Goal: Task Accomplishment & Management: Manage account settings

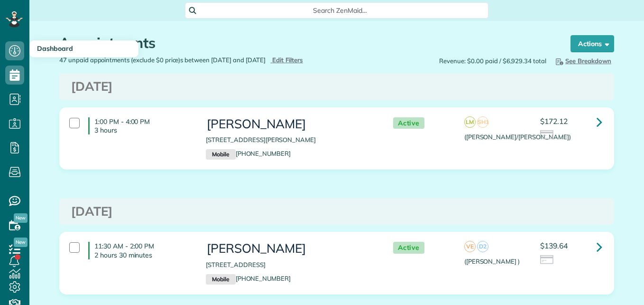
scroll to position [4, 4]
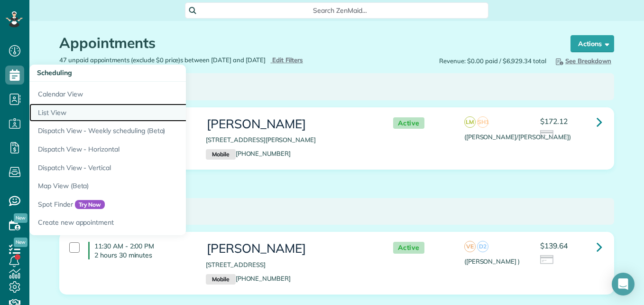
click at [54, 115] on link "List View" at bounding box center [147, 112] width 237 height 19
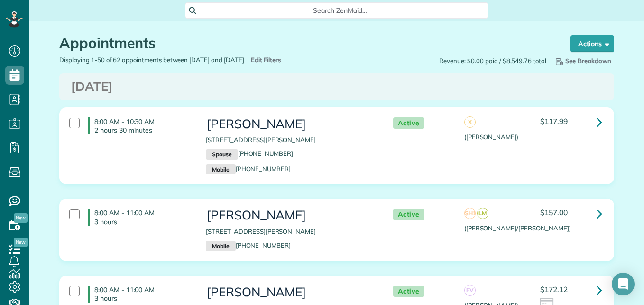
scroll to position [4, 4]
click at [282, 61] on span "Edit Filters" at bounding box center [266, 60] width 31 height 8
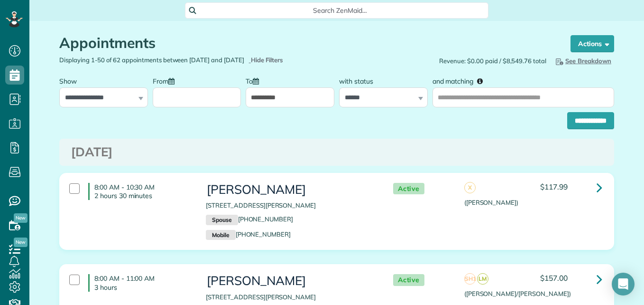
click at [221, 98] on input "From" at bounding box center [197, 97] width 89 height 20
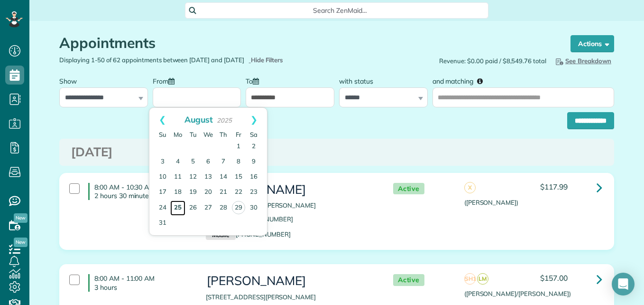
click at [180, 208] on link "25" at bounding box center [177, 207] width 15 height 15
type input "**********"
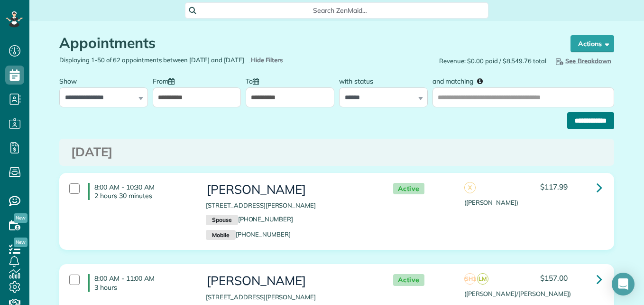
click at [584, 115] on input "**********" at bounding box center [590, 120] width 47 height 17
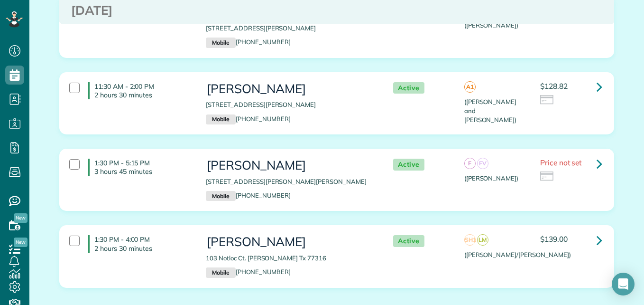
scroll to position [3381, 0]
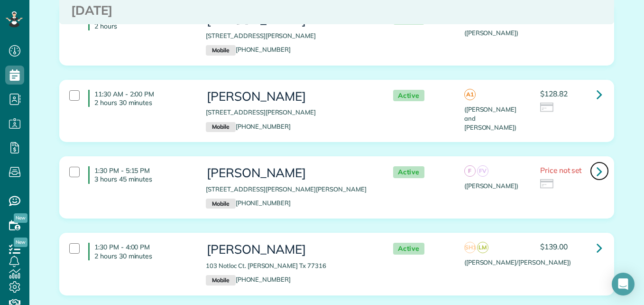
click at [599, 163] on icon at bounding box center [600, 171] width 6 height 17
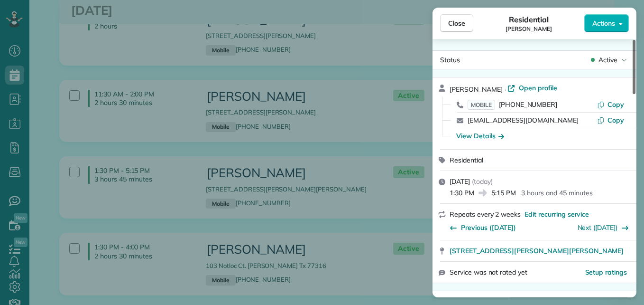
drag, startPoint x: 635, startPoint y: 85, endPoint x: 622, endPoint y: 66, distance: 23.6
click at [633, 66] on div at bounding box center [634, 67] width 3 height 54
click at [459, 19] on span "Close" at bounding box center [456, 23] width 17 height 9
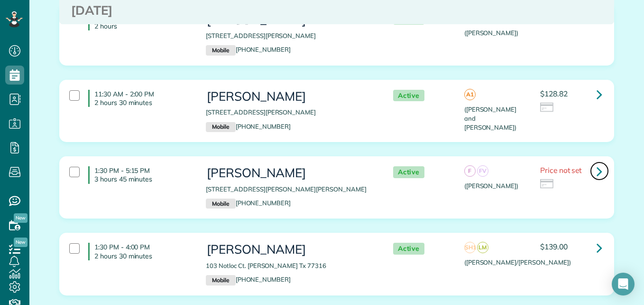
click at [597, 164] on icon at bounding box center [600, 171] width 6 height 17
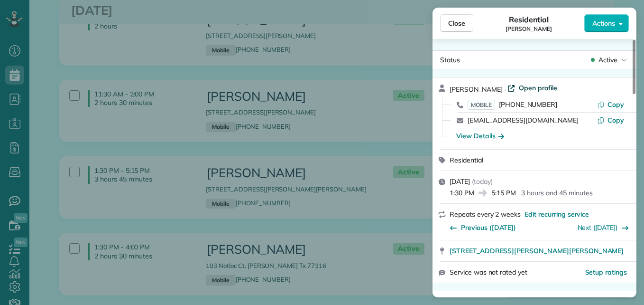
click at [552, 90] on span "Open profile" at bounding box center [538, 87] width 38 height 9
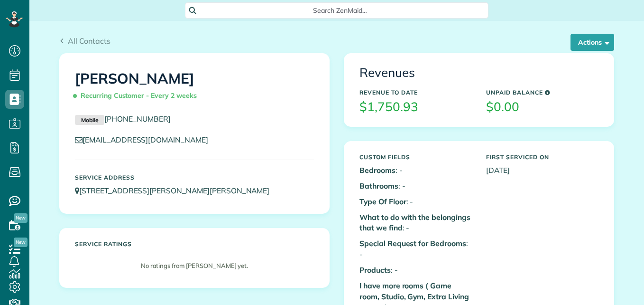
scroll to position [4, 4]
click at [576, 42] on button "Actions" at bounding box center [593, 42] width 44 height 17
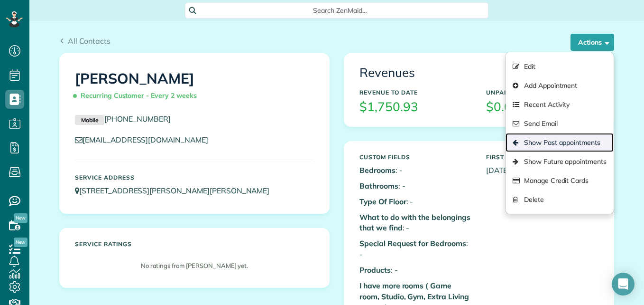
click at [539, 137] on link "Show Past appointments" at bounding box center [560, 142] width 108 height 19
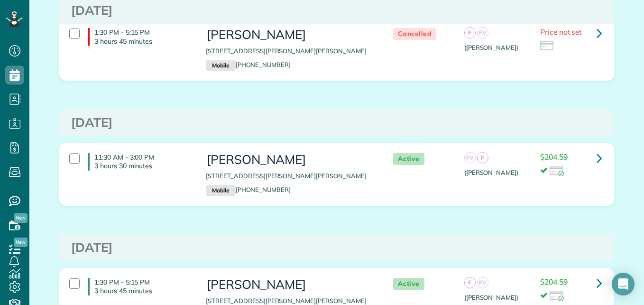
scroll to position [235, 0]
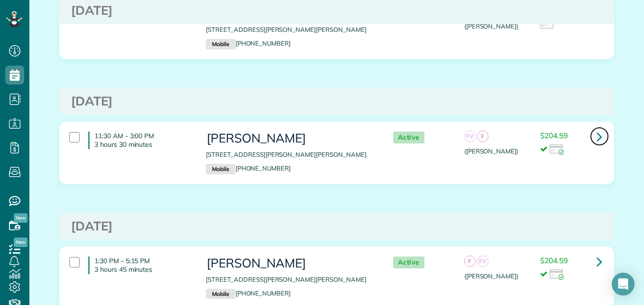
click at [597, 139] on icon at bounding box center [600, 136] width 6 height 17
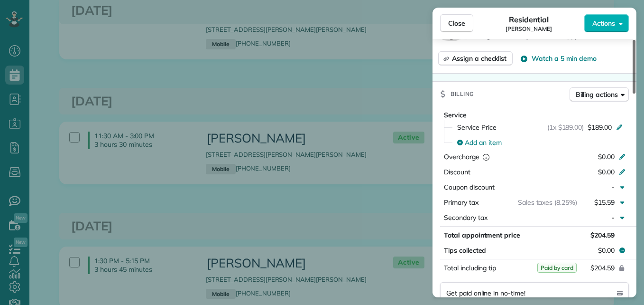
scroll to position [413, 0]
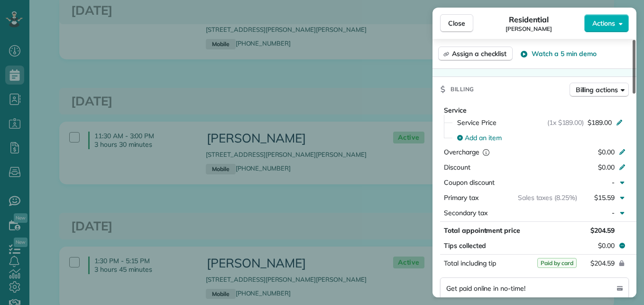
drag, startPoint x: 634, startPoint y: 83, endPoint x: 636, endPoint y: 168, distance: 85.4
click at [636, 93] on div at bounding box center [634, 67] width 3 height 54
click at [458, 21] on span "Close" at bounding box center [456, 23] width 17 height 9
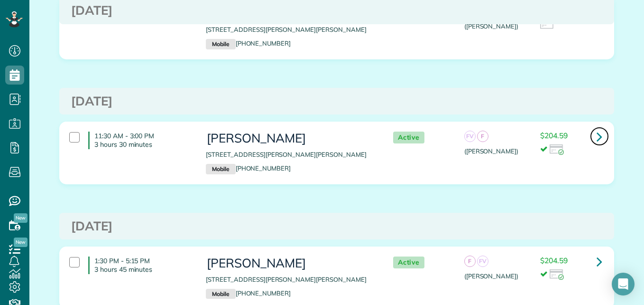
click at [600, 134] on link at bounding box center [599, 136] width 19 height 19
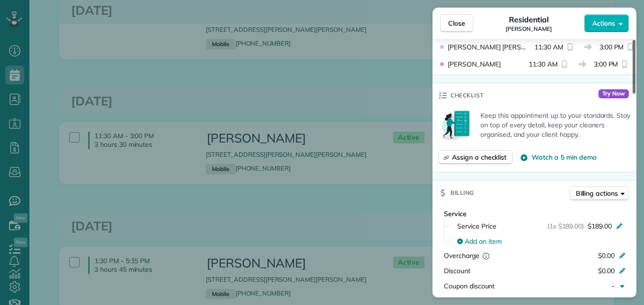
scroll to position [317, 0]
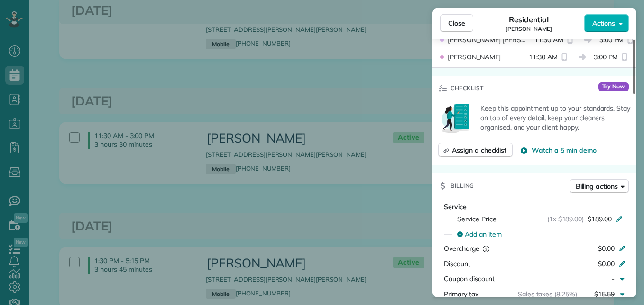
drag, startPoint x: 634, startPoint y: 72, endPoint x: 642, endPoint y: 137, distance: 66.0
click at [636, 93] on div at bounding box center [634, 67] width 3 height 54
click at [461, 21] on span "Close" at bounding box center [456, 23] width 17 height 9
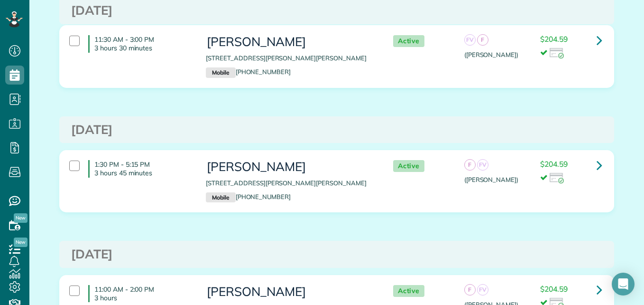
scroll to position [182, 0]
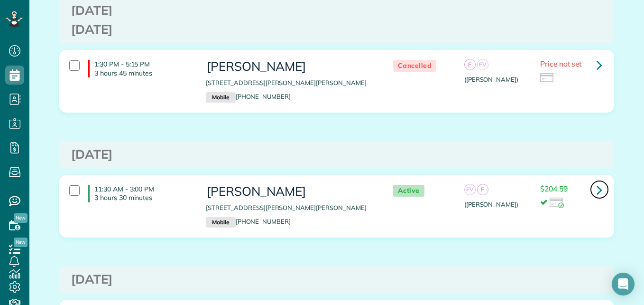
click at [597, 187] on icon at bounding box center [600, 189] width 6 height 17
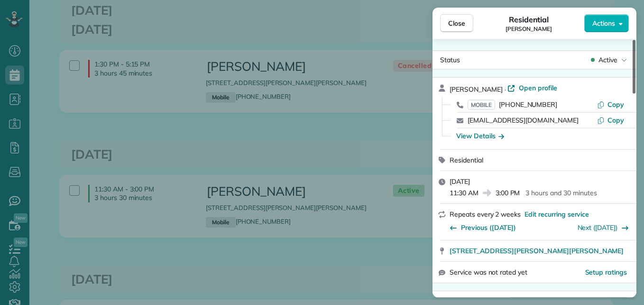
drag, startPoint x: 633, startPoint y: 78, endPoint x: 620, endPoint y: 3, distance: 75.8
click at [633, 40] on div at bounding box center [634, 67] width 3 height 54
click at [466, 19] on button "Close" at bounding box center [456, 23] width 33 height 18
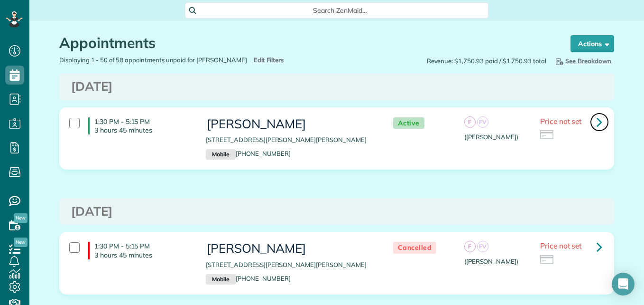
click at [601, 119] on link at bounding box center [599, 121] width 19 height 19
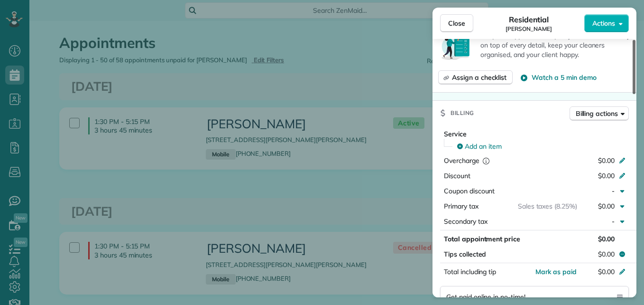
scroll to position [394, 0]
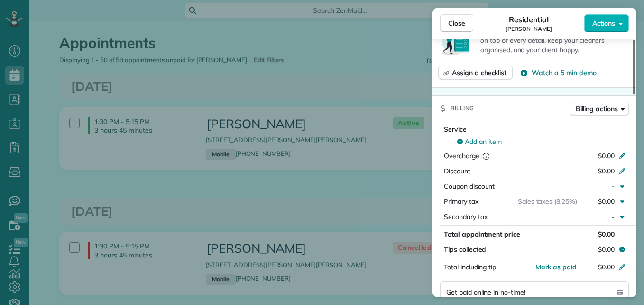
drag, startPoint x: 633, startPoint y: 71, endPoint x: 639, endPoint y: 153, distance: 82.8
click at [636, 94] on div at bounding box center [634, 67] width 3 height 54
click at [495, 139] on span "Add an item" at bounding box center [483, 141] width 37 height 9
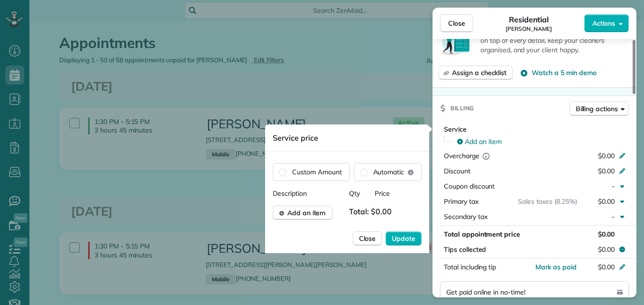
click at [319, 220] on div "Description Qty Price Add an item Total: $0.00 Close Update" at bounding box center [347, 220] width 149 height 65
click at [319, 213] on span "Add an item" at bounding box center [307, 212] width 38 height 9
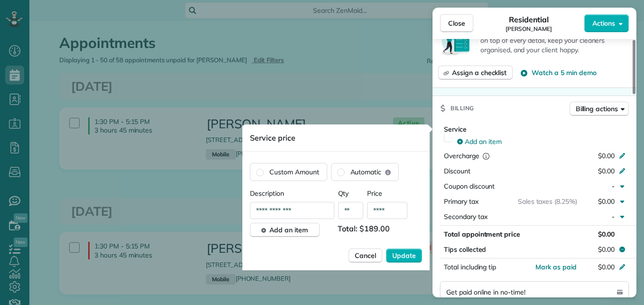
type input "****"
click at [388, 255] on button "Update" at bounding box center [404, 255] width 36 height 14
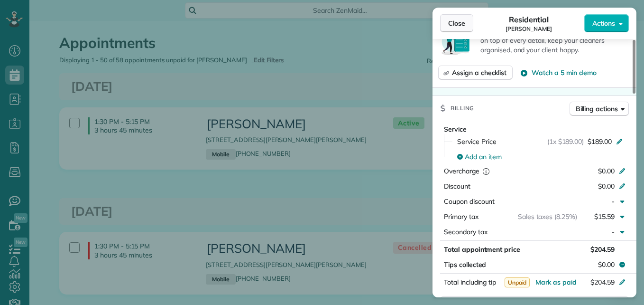
click at [466, 24] on button "Close" at bounding box center [456, 23] width 33 height 18
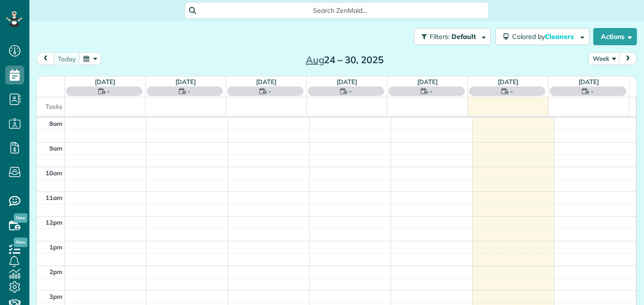
scroll to position [4, 4]
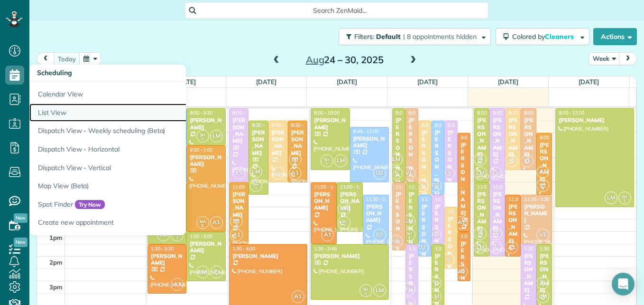
click at [56, 110] on link "List View" at bounding box center [147, 112] width 237 height 19
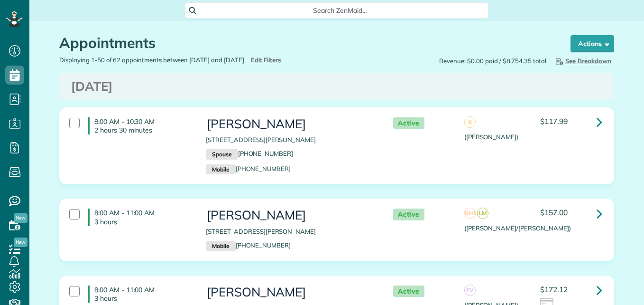
scroll to position [4, 4]
click at [77, 213] on div "8:00 AM - 11:00 AM 3 hours" at bounding box center [130, 217] width 137 height 27
click at [610, 44] on div "Appointments the List View [2 min] Schedule Changes Actions Create Appointment …" at bounding box center [336, 38] width 569 height 35
click at [585, 47] on strong "Bulk Actions" at bounding box center [580, 43] width 40 height 9
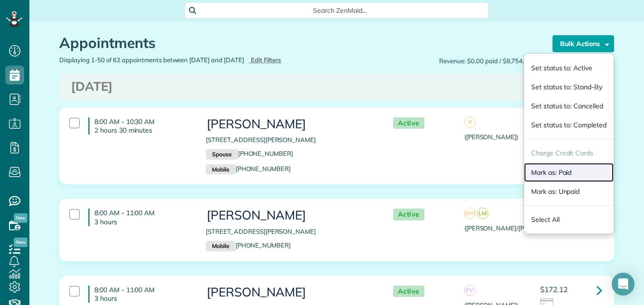
click at [551, 173] on link "Mark as: Paid" at bounding box center [569, 172] width 90 height 19
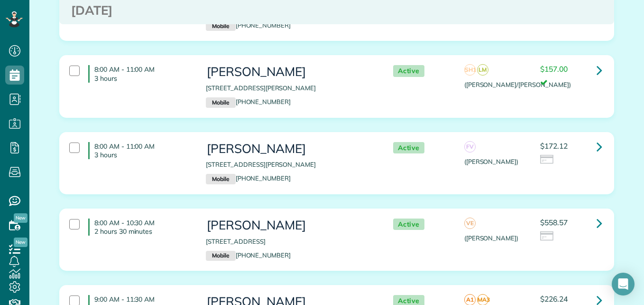
scroll to position [258, 0]
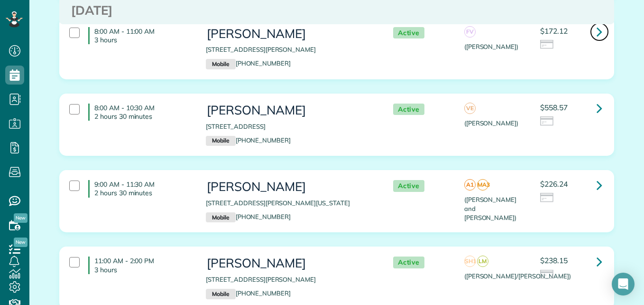
click at [597, 32] on icon at bounding box center [600, 31] width 6 height 17
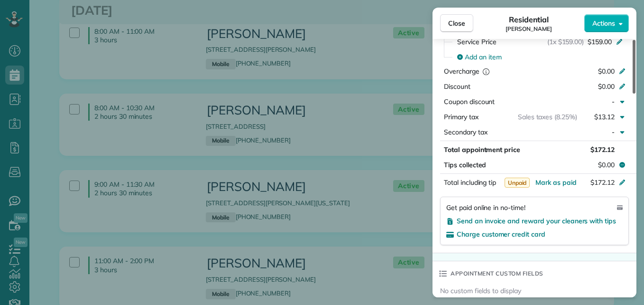
scroll to position [491, 0]
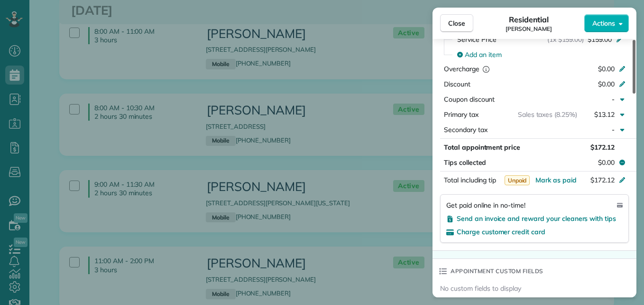
drag, startPoint x: 634, startPoint y: 62, endPoint x: 646, endPoint y: 164, distance: 102.7
click at [636, 93] on div at bounding box center [634, 67] width 3 height 54
click at [576, 214] on span "Send an invoice and reward your cleaners with tips" at bounding box center [536, 218] width 159 height 9
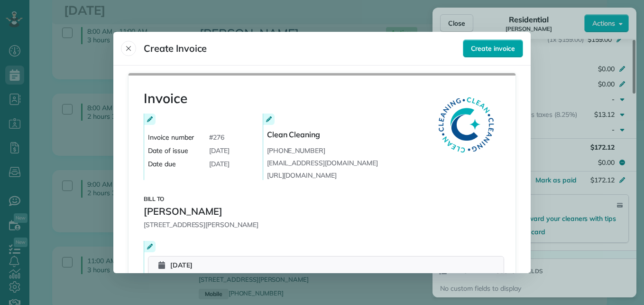
click at [500, 46] on span "Create invoice" at bounding box center [493, 48] width 44 height 9
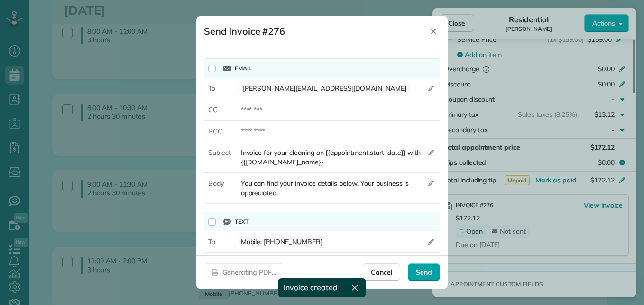
click at [425, 270] on span "Send" at bounding box center [424, 271] width 16 height 9
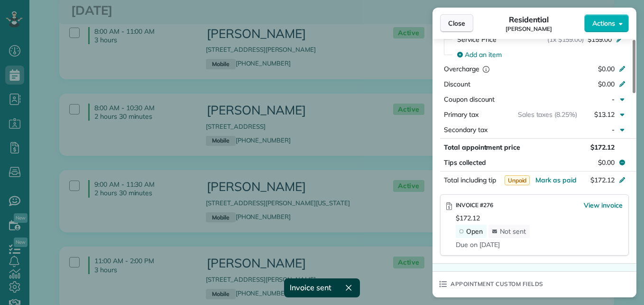
click at [458, 25] on span "Close" at bounding box center [456, 23] width 17 height 9
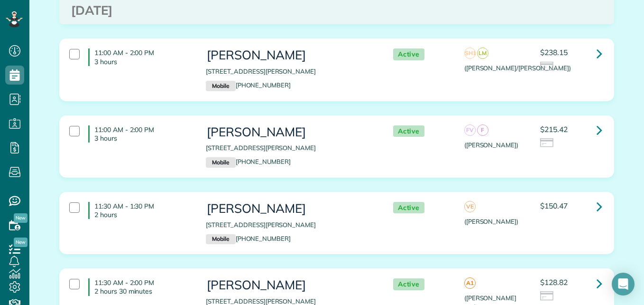
scroll to position [487, 0]
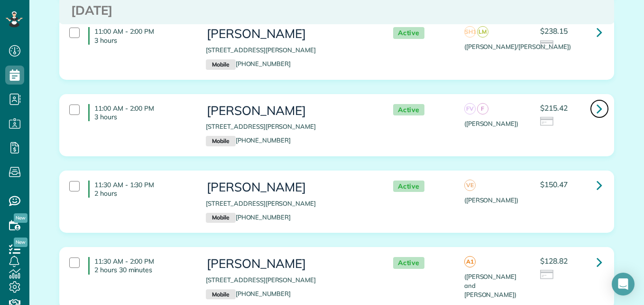
click at [598, 106] on icon at bounding box center [600, 108] width 6 height 17
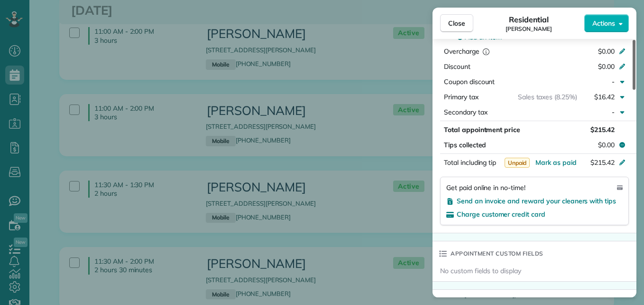
drag, startPoint x: 634, startPoint y: 77, endPoint x: 635, endPoint y: 177, distance: 100.1
click at [635, 90] on div at bounding box center [634, 65] width 3 height 50
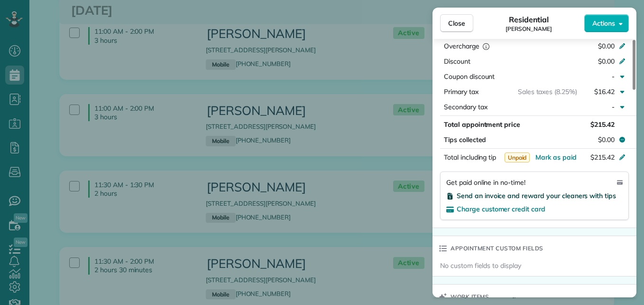
click at [572, 196] on span "Send an invoice and reward your cleaners with tips" at bounding box center [536, 195] width 159 height 9
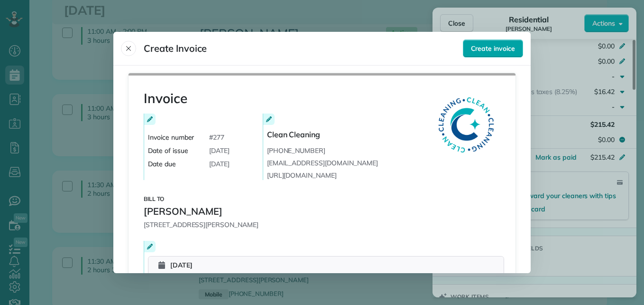
click at [492, 56] on button "Create invoice" at bounding box center [493, 48] width 60 height 18
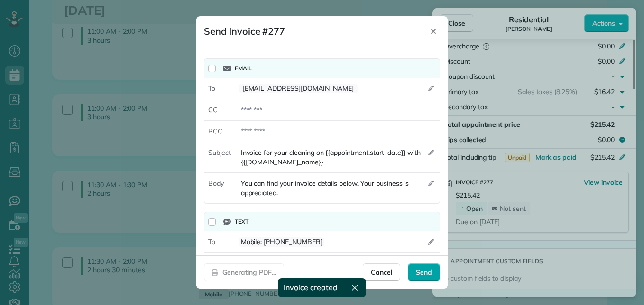
click at [427, 269] on span "Send" at bounding box center [424, 271] width 16 height 9
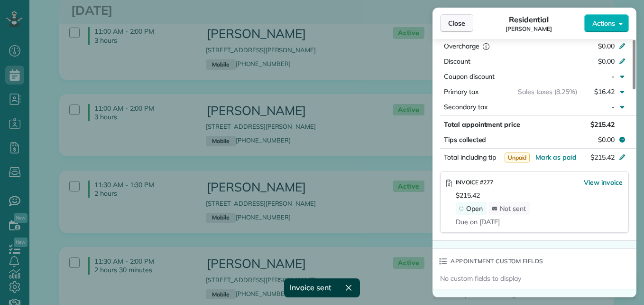
click at [455, 17] on button "Close" at bounding box center [456, 23] width 33 height 18
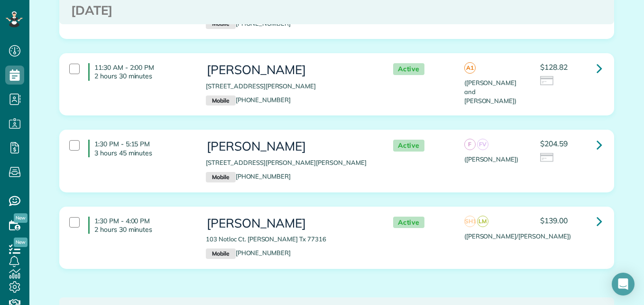
scroll to position [688, 0]
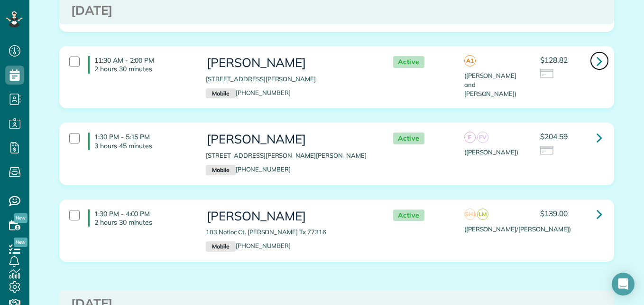
click at [597, 63] on icon at bounding box center [600, 61] width 6 height 17
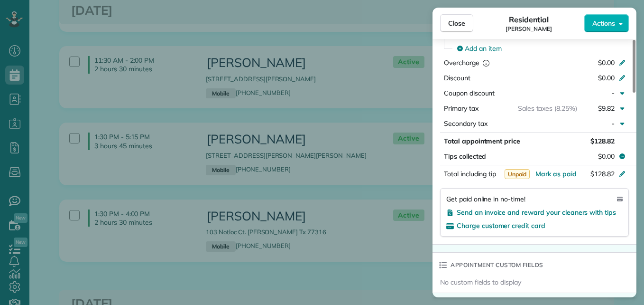
scroll to position [490, 0]
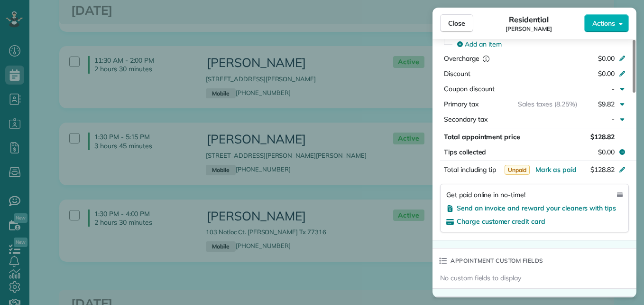
drag, startPoint x: 635, startPoint y: 71, endPoint x: 644, endPoint y: 171, distance: 100.5
click at [636, 93] on div at bounding box center [634, 66] width 3 height 53
click at [585, 209] on span "Send an invoice and reward your cleaners with tips" at bounding box center [536, 208] width 159 height 9
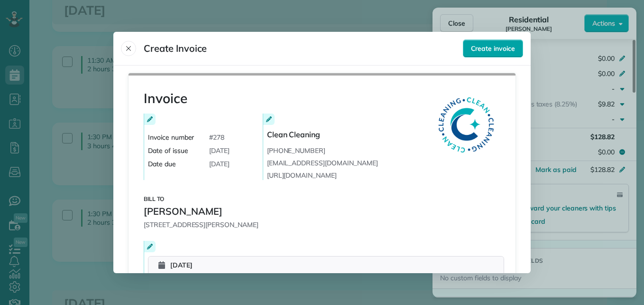
click at [503, 48] on span "Create invoice" at bounding box center [493, 48] width 44 height 9
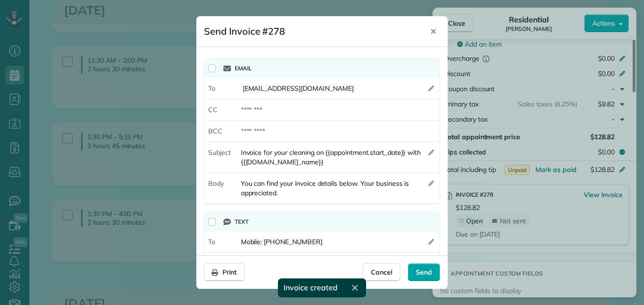
click at [431, 273] on span "Send" at bounding box center [424, 271] width 16 height 9
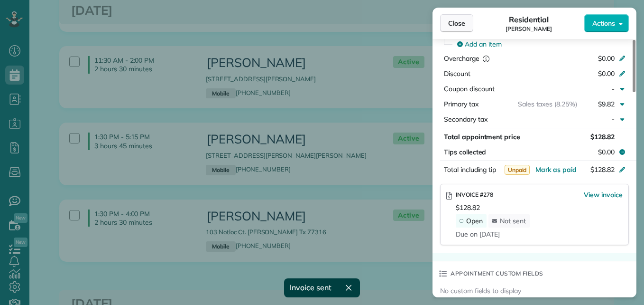
click at [456, 26] on span "Close" at bounding box center [456, 23] width 17 height 9
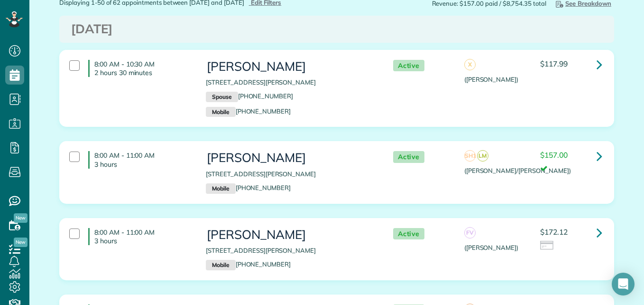
scroll to position [36, 0]
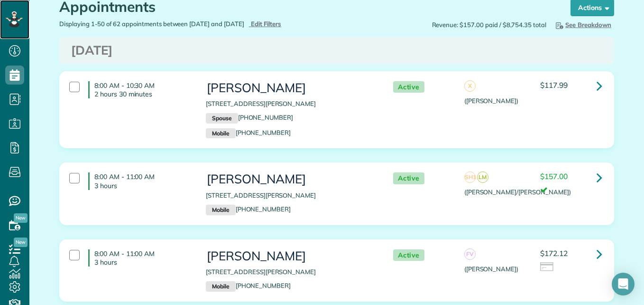
click at [8, 27] on icon at bounding box center [14, 19] width 17 height 16
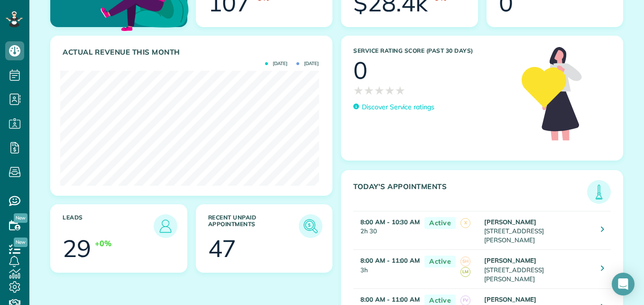
scroll to position [96, 0]
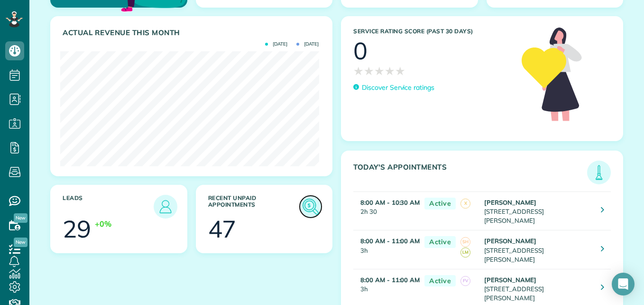
click at [311, 206] on img at bounding box center [311, 206] width 22 height 22
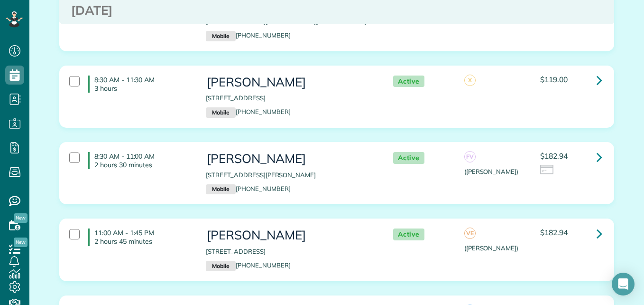
scroll to position [4500, 0]
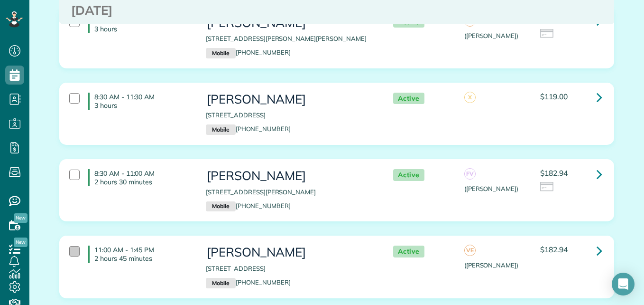
click at [73, 246] on div at bounding box center [74, 251] width 10 height 10
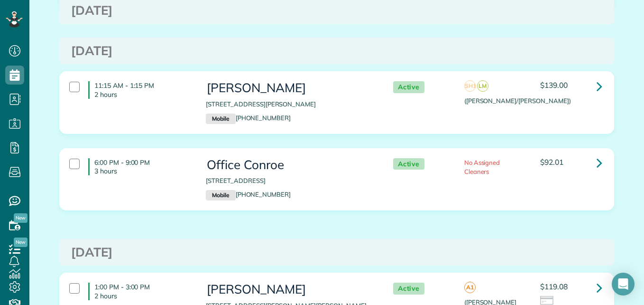
scroll to position [0, 0]
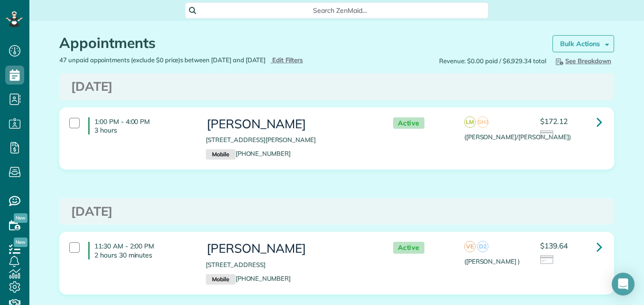
click at [566, 41] on strong "Bulk Actions" at bounding box center [580, 43] width 40 height 9
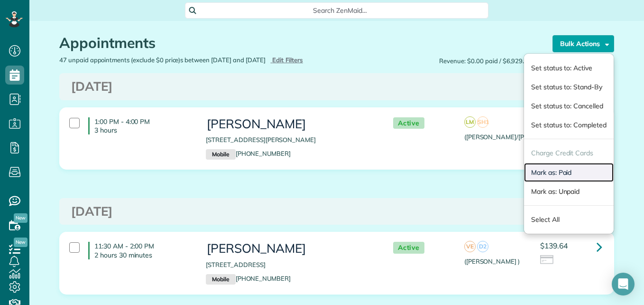
click at [558, 172] on link "Mark as: Paid" at bounding box center [569, 172] width 90 height 19
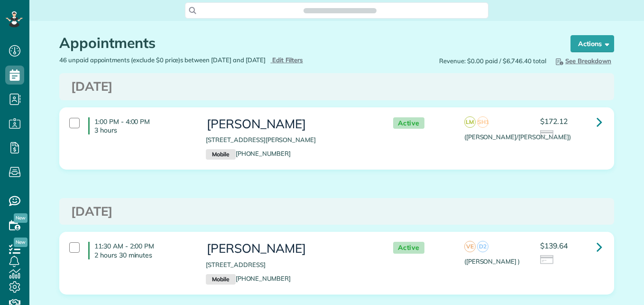
scroll to position [4, 4]
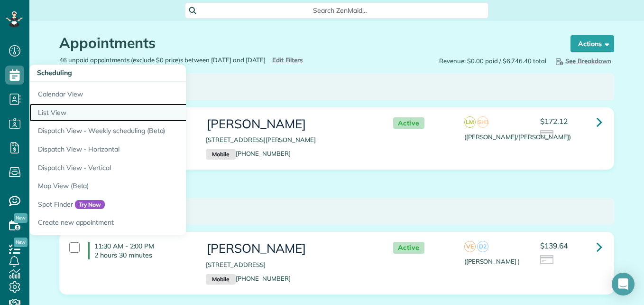
click at [57, 115] on link "List View" at bounding box center [147, 112] width 237 height 19
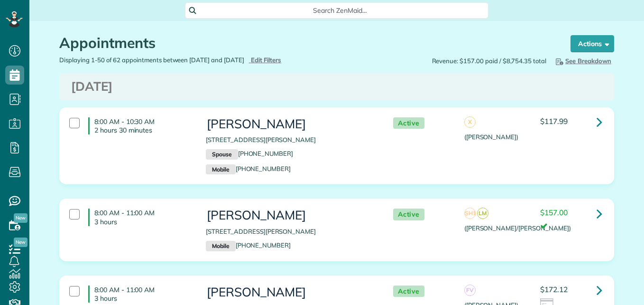
type input "**********"
click at [288, 65] on div "Displaying 1-50 of 62 appointments between 08/29/2025 and 09/05/2025 Hide Filte…" at bounding box center [194, 60] width 285 height 9
click at [282, 58] on span "Edit Filters" at bounding box center [266, 60] width 31 height 8
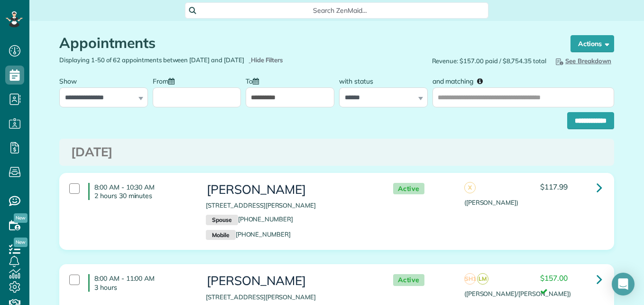
click at [201, 101] on input "From" at bounding box center [197, 97] width 89 height 20
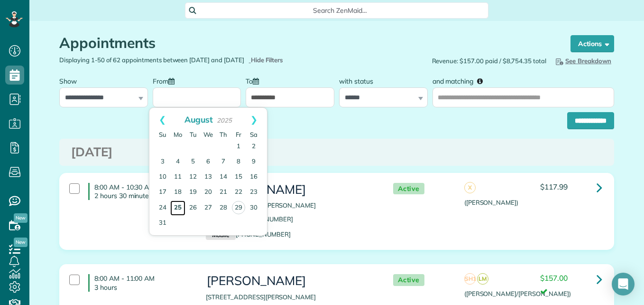
click at [178, 207] on link "25" at bounding box center [177, 207] width 15 height 15
type input "**********"
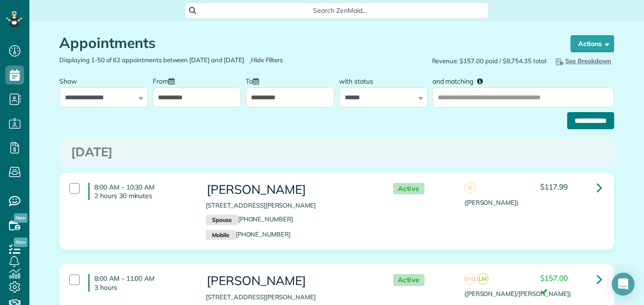
click at [604, 124] on input "**********" at bounding box center [590, 120] width 47 height 17
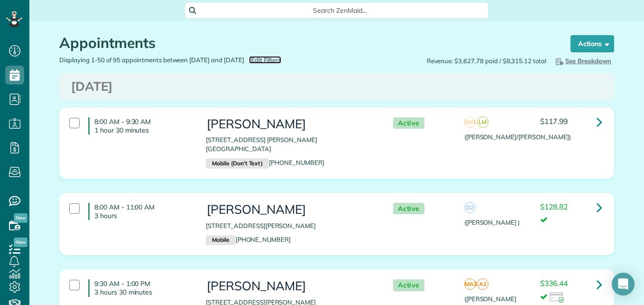
click at [282, 60] on span "Edit Filters" at bounding box center [266, 60] width 31 height 8
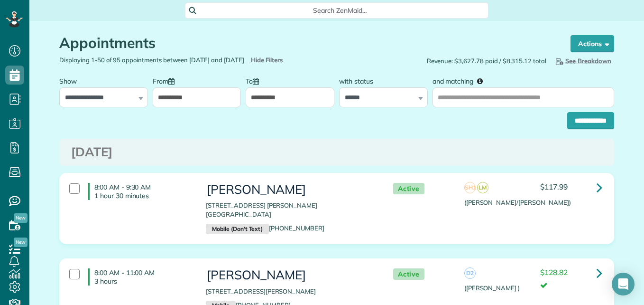
click at [210, 106] on input "**********" at bounding box center [197, 97] width 89 height 20
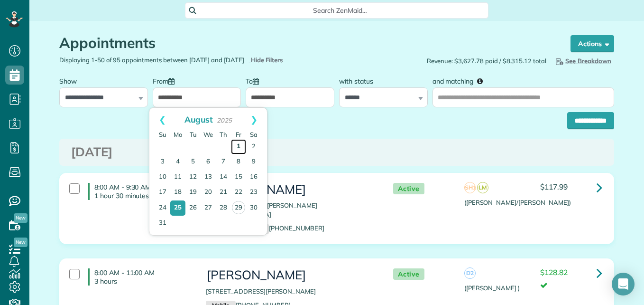
click at [241, 147] on link "1" at bounding box center [238, 146] width 15 height 15
type input "**********"
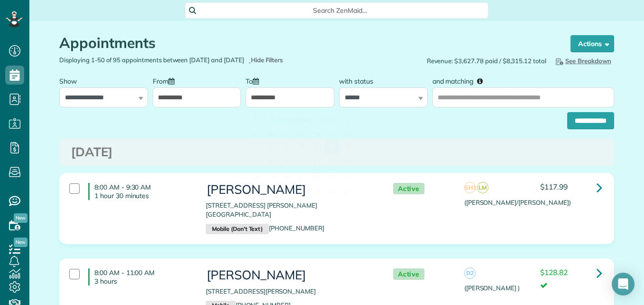
click at [287, 98] on input "**********" at bounding box center [290, 97] width 89 height 20
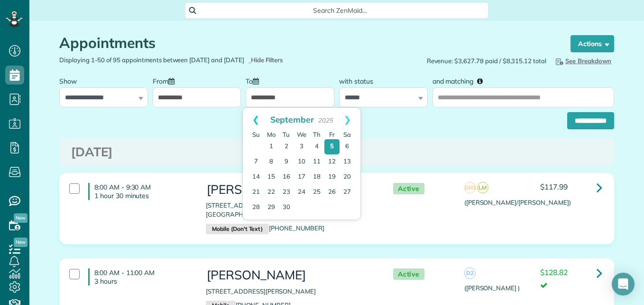
click at [250, 120] on link "Prev" at bounding box center [256, 120] width 26 height 24
click at [332, 206] on link "29" at bounding box center [331, 207] width 13 height 13
type input "**********"
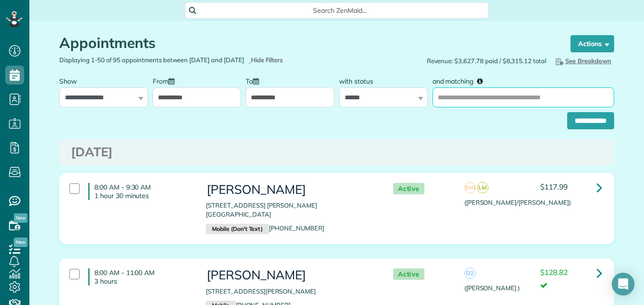
click at [488, 99] on input "and matching" at bounding box center [524, 97] width 182 height 20
type input "**********"
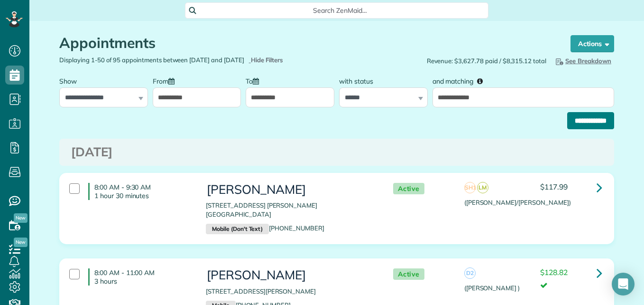
click at [585, 125] on input "**********" at bounding box center [590, 120] width 47 height 17
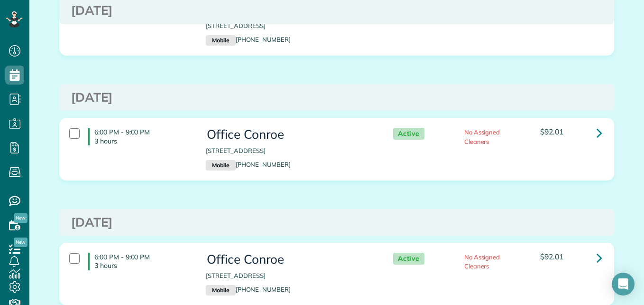
scroll to position [51, 0]
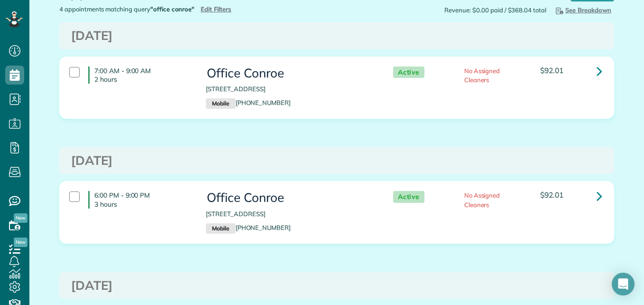
click at [213, 13] on div "4 appointments matching query "office conroe" Hide Filters Edit Filters" at bounding box center [194, 9] width 285 height 9
click at [214, 9] on span "Edit Filters" at bounding box center [216, 9] width 31 height 8
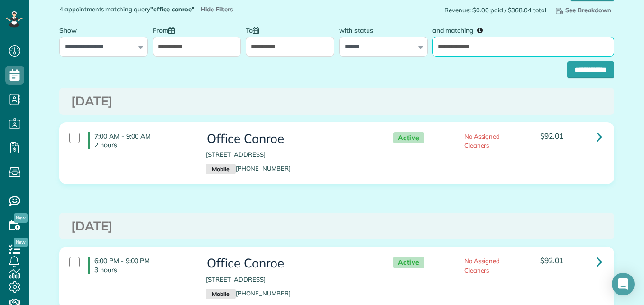
click at [512, 51] on input "**********" at bounding box center [524, 47] width 182 height 20
type input "*"
type input "**********"
click at [567, 61] on input "**********" at bounding box center [590, 69] width 47 height 17
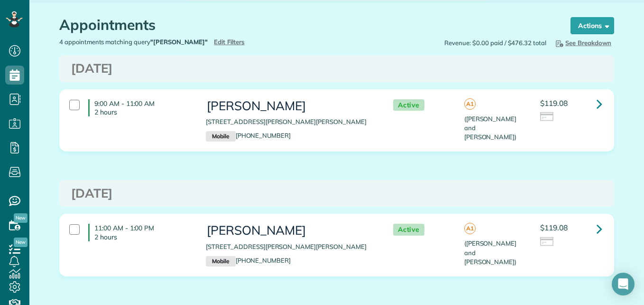
scroll to position [19, 0]
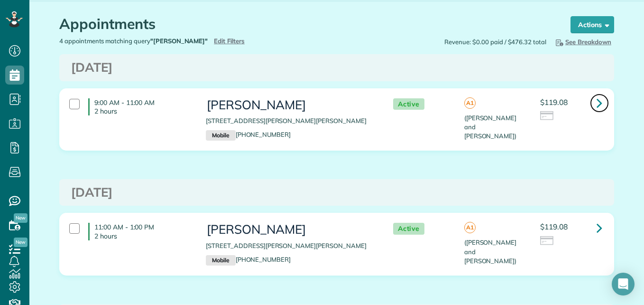
click at [597, 100] on icon at bounding box center [600, 102] width 6 height 17
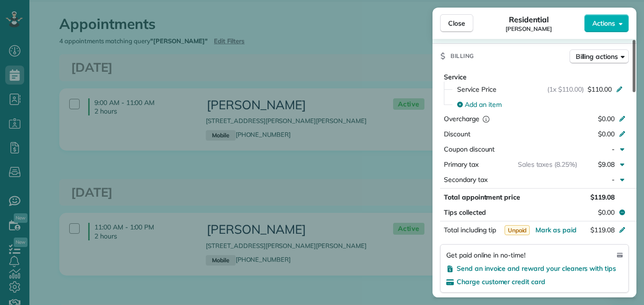
scroll to position [444, 0]
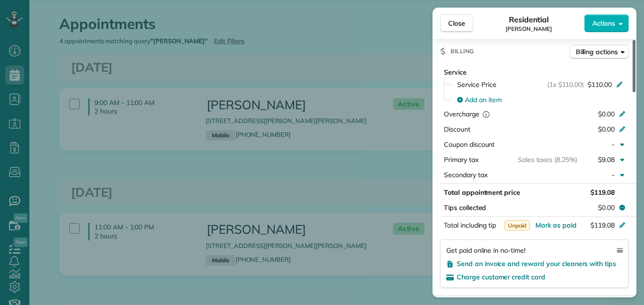
drag, startPoint x: 634, startPoint y: 86, endPoint x: 639, endPoint y: 175, distance: 89.3
click at [636, 92] on div at bounding box center [634, 66] width 3 height 52
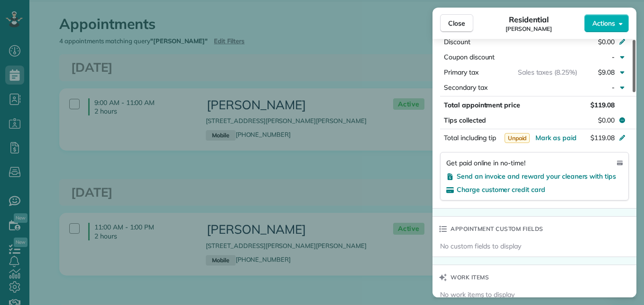
scroll to position [519, 0]
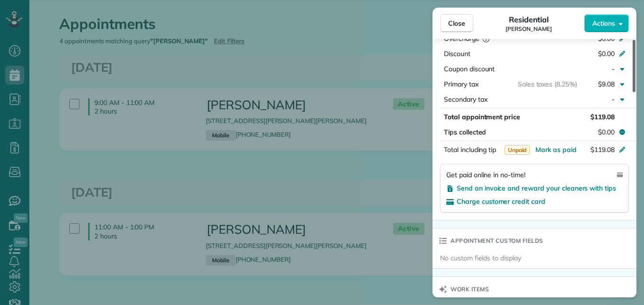
drag, startPoint x: 634, startPoint y: 141, endPoint x: 636, endPoint y: 157, distance: 15.4
click at [636, 92] on div at bounding box center [634, 66] width 3 height 52
click at [584, 184] on span "Send an invoice and reward your cleaners with tips" at bounding box center [536, 188] width 159 height 9
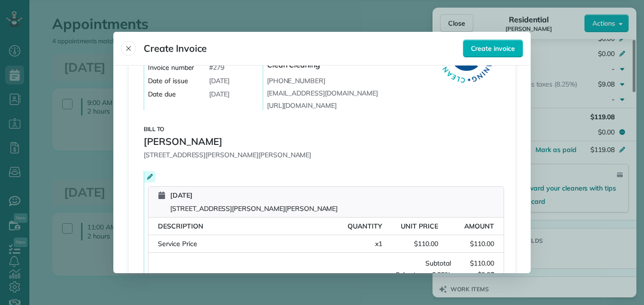
scroll to position [69, 0]
click at [130, 54] on button "Close" at bounding box center [128, 48] width 15 height 15
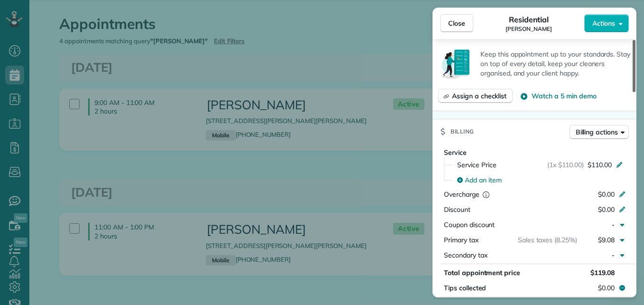
scroll to position [359, 0]
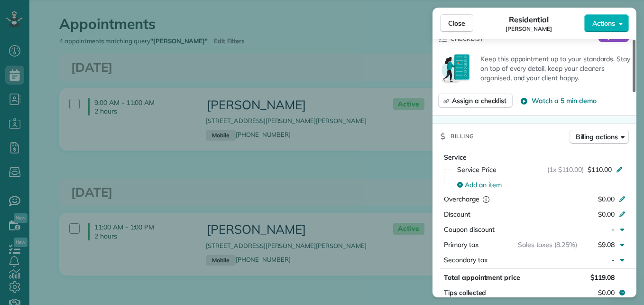
drag, startPoint x: 633, startPoint y: 168, endPoint x: 629, endPoint y: 136, distance: 32.5
click at [633, 92] on div at bounding box center [634, 66] width 3 height 52
click at [622, 167] on icon at bounding box center [620, 170] width 6 height 6
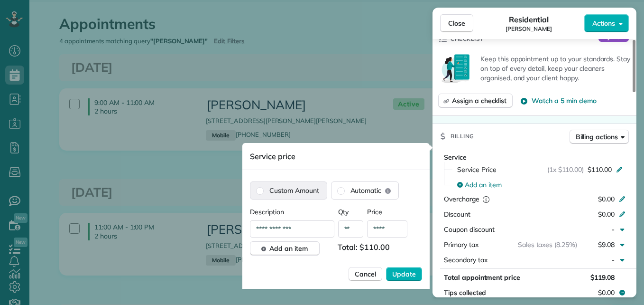
click at [322, 190] on label "Custom Amount" at bounding box center [289, 190] width 76 height 17
click at [301, 227] on input "**********" at bounding box center [292, 228] width 84 height 17
drag, startPoint x: 301, startPoint y: 227, endPoint x: 214, endPoint y: 234, distance: 87.1
click at [214, 0] on div "Close Residential Rebecca Smith Actions Status Active Rebecca Smith · Open prof…" at bounding box center [322, 0] width 644 height 0
type input "*"
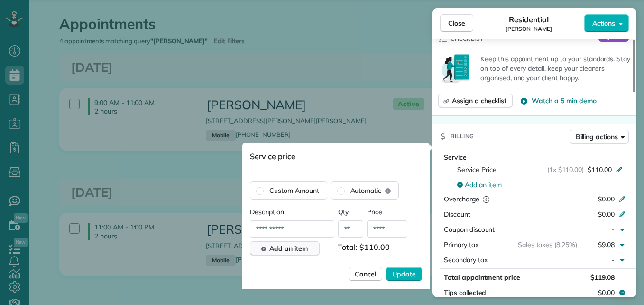
type input "**********"
click at [286, 250] on span "Add an item" at bounding box center [289, 247] width 38 height 9
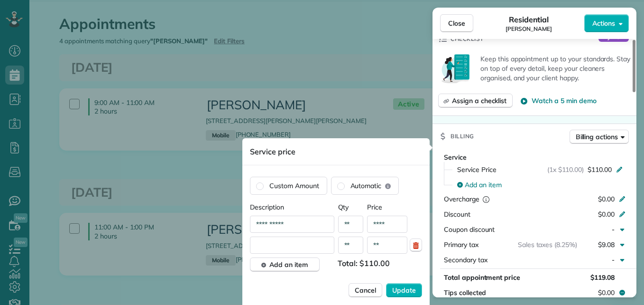
click at [281, 241] on input "text" at bounding box center [292, 244] width 84 height 17
type input "**********"
drag, startPoint x: 397, startPoint y: 245, endPoint x: 371, endPoint y: 239, distance: 26.5
click at [371, 239] on input "**" at bounding box center [387, 244] width 40 height 17
type input "****"
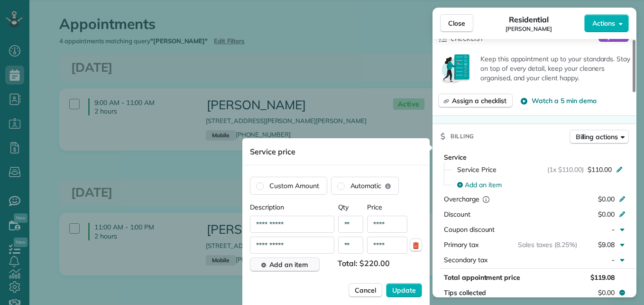
click at [300, 264] on span "Add an item" at bounding box center [289, 264] width 38 height 9
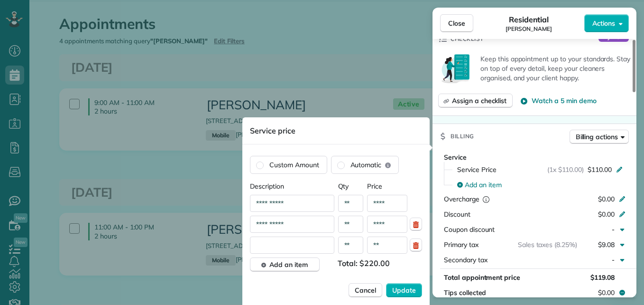
click at [300, 244] on input "text" at bounding box center [292, 244] width 84 height 17
type input "**********"
click at [288, 271] on button "Add an item" at bounding box center [285, 264] width 70 height 14
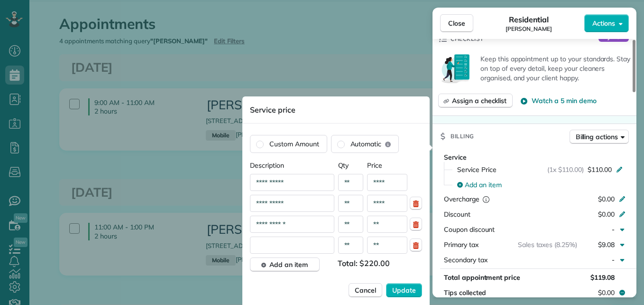
click at [288, 243] on input "text" at bounding box center [292, 244] width 84 height 17
type input "**********"
click at [387, 228] on input "**" at bounding box center [387, 223] width 40 height 17
type input "****"
click at [387, 243] on input "**" at bounding box center [387, 244] width 40 height 17
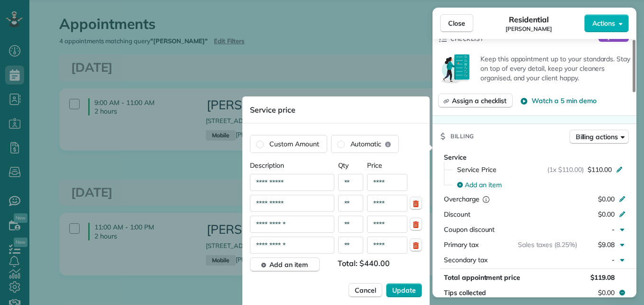
type input "****"
click at [399, 289] on span "Update" at bounding box center [404, 289] width 24 height 9
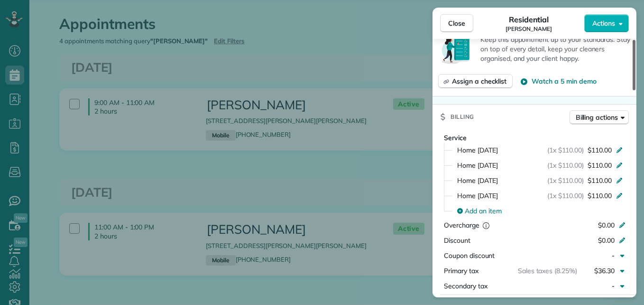
click at [636, 90] on div at bounding box center [634, 65] width 3 height 50
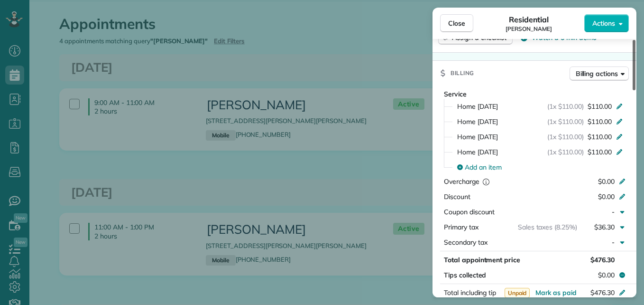
scroll to position [417, 0]
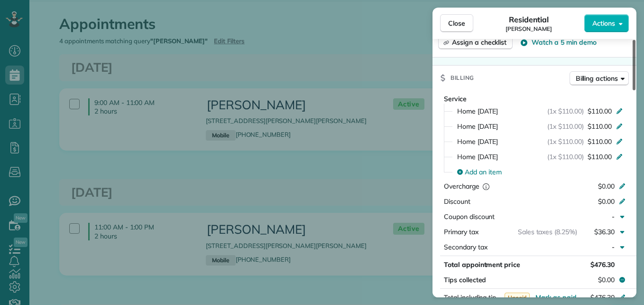
drag, startPoint x: 636, startPoint y: 155, endPoint x: 644, endPoint y: 161, distance: 10.4
click at [636, 90] on div at bounding box center [634, 65] width 3 height 50
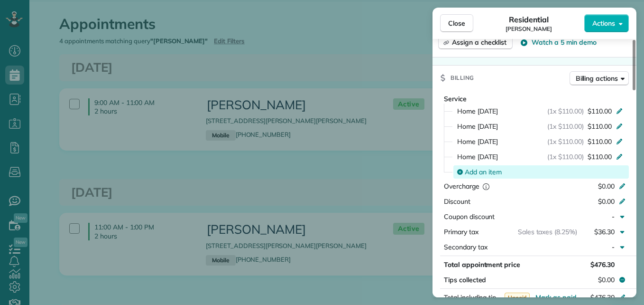
click at [478, 167] on span "Add an item" at bounding box center [483, 171] width 37 height 9
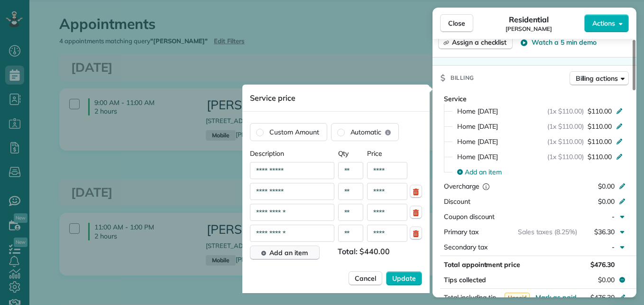
click at [297, 252] on span "Add an item" at bounding box center [289, 252] width 38 height 9
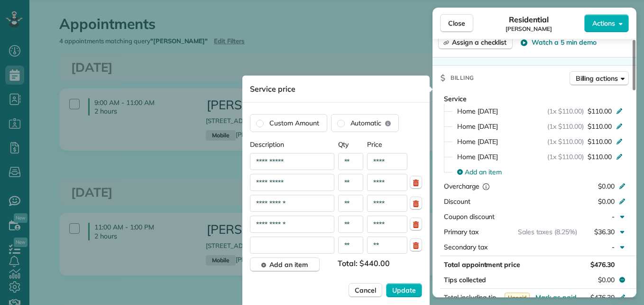
click at [288, 242] on input "text" at bounding box center [292, 244] width 84 height 17
type input "**********"
click at [385, 245] on input "**" at bounding box center [387, 244] width 40 height 17
click at [359, 247] on input "***" at bounding box center [351, 244] width 26 height 17
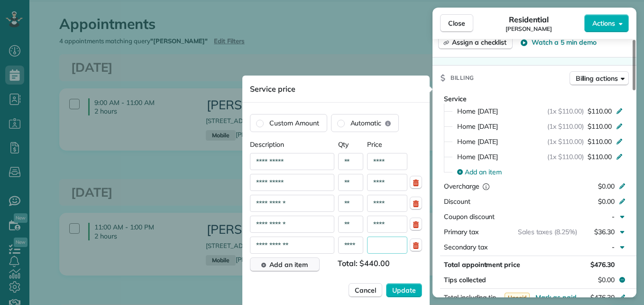
type input "****"
click at [288, 266] on span "Add an item" at bounding box center [289, 264] width 38 height 9
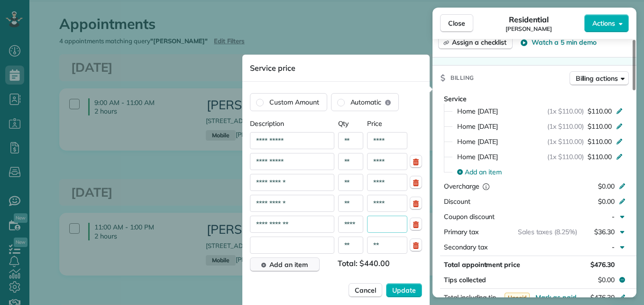
scroll to position [0, 0]
type input "**"
click at [289, 241] on input "text" at bounding box center [292, 244] width 84 height 17
type input "**********"
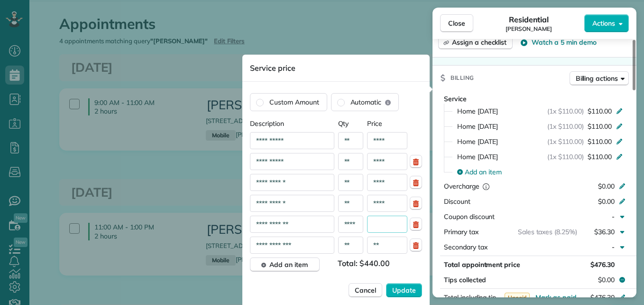
click at [388, 245] on input "**" at bounding box center [387, 244] width 40 height 17
click at [351, 227] on input "****" at bounding box center [351, 223] width 26 height 17
type input "**"
type input "***"
click at [391, 245] on input "**" at bounding box center [387, 244] width 40 height 17
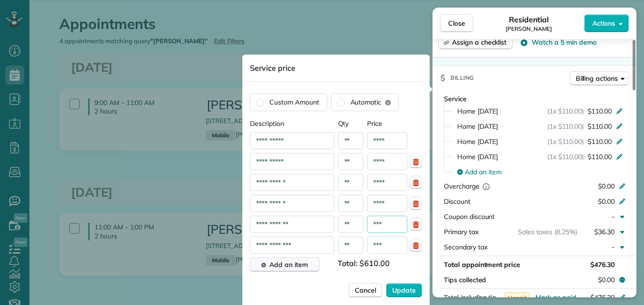
type input "***"
click at [293, 269] on span "Add an item" at bounding box center [289, 264] width 38 height 9
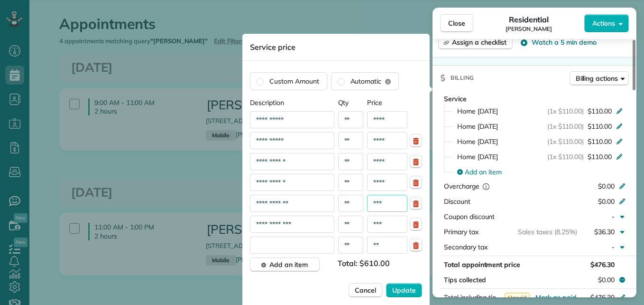
click at [296, 233] on div "**********" at bounding box center [336, 182] width 172 height 142
click at [296, 241] on input "text" at bounding box center [292, 244] width 84 height 17
type input "*"
type input "**********"
click at [382, 242] on input "**" at bounding box center [387, 244] width 40 height 17
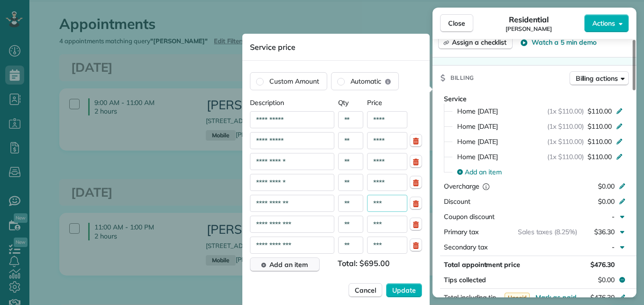
type input "***"
click at [288, 261] on span "Add an item" at bounding box center [289, 264] width 38 height 9
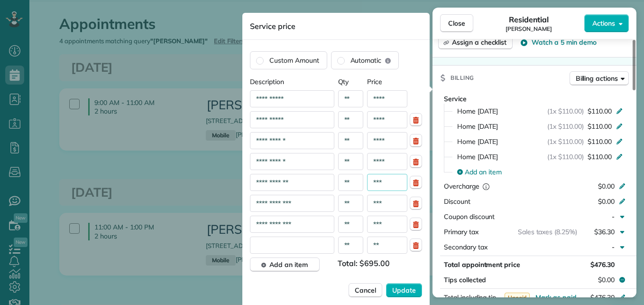
click at [292, 242] on input "text" at bounding box center [292, 244] width 84 height 17
type input "**********"
click at [387, 247] on input "**" at bounding box center [387, 244] width 40 height 17
type input "***"
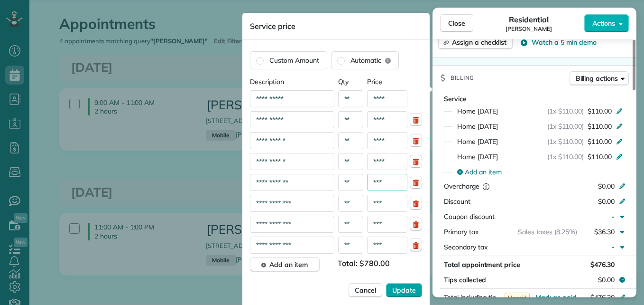
click at [401, 290] on span "Update" at bounding box center [404, 289] width 24 height 9
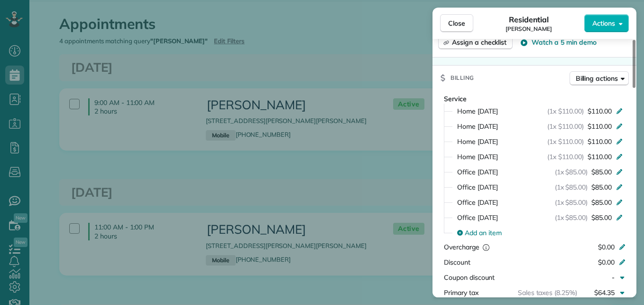
scroll to position [425, 0]
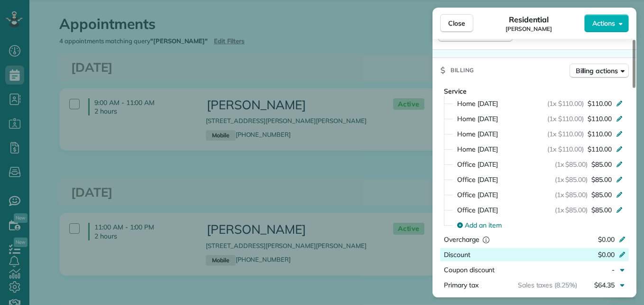
click at [614, 250] on span "$0.00" at bounding box center [606, 254] width 17 height 9
type input "***"
drag, startPoint x: 542, startPoint y: 244, endPoint x: 448, endPoint y: 104, distance: 167.9
click at [448, 111] on div at bounding box center [453, 118] width 19 height 15
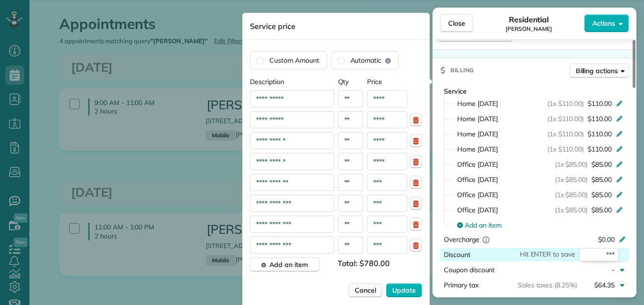
click at [371, 292] on span "Cancel" at bounding box center [365, 289] width 21 height 9
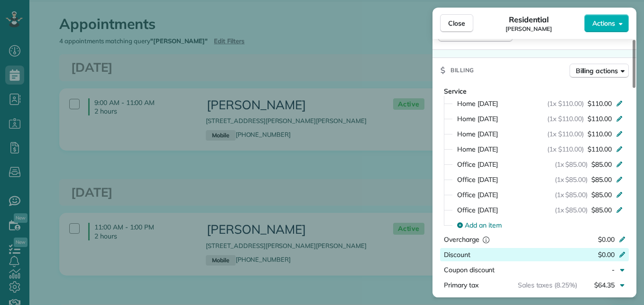
click at [624, 250] on icon at bounding box center [623, 254] width 8 height 8
type input "***"
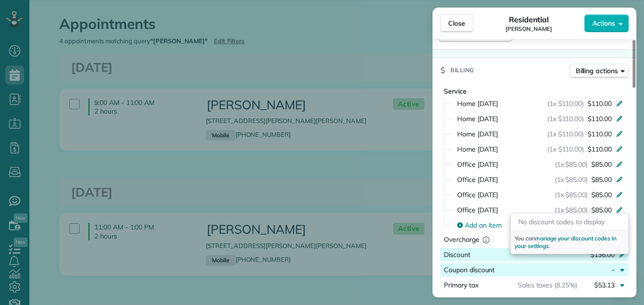
click at [537, 64] on div "Billing Billing actions" at bounding box center [535, 70] width 204 height 25
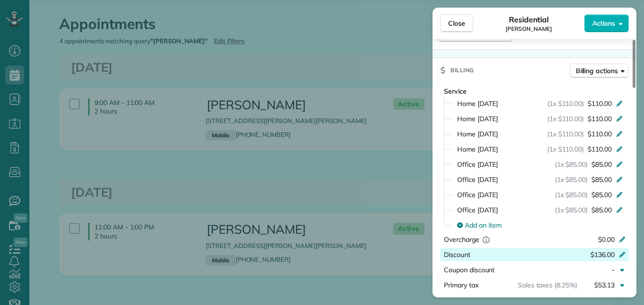
click at [454, 250] on span "Discount" at bounding box center [457, 254] width 27 height 9
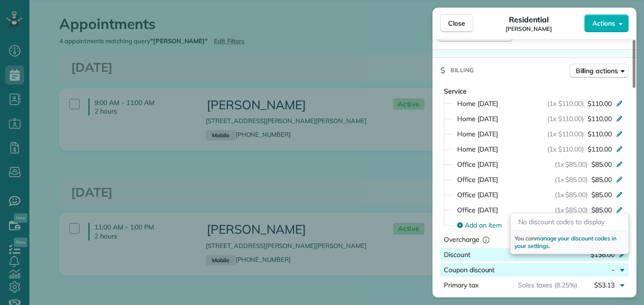
click at [519, 58] on div "Billing Billing actions" at bounding box center [535, 70] width 204 height 25
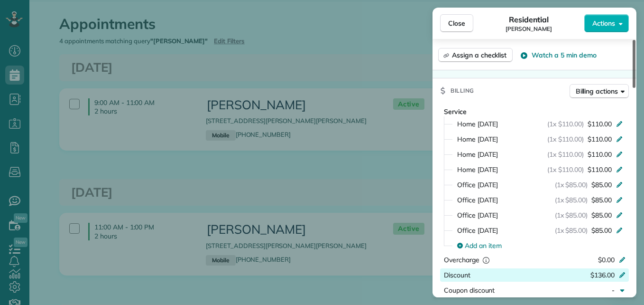
scroll to position [402, 0]
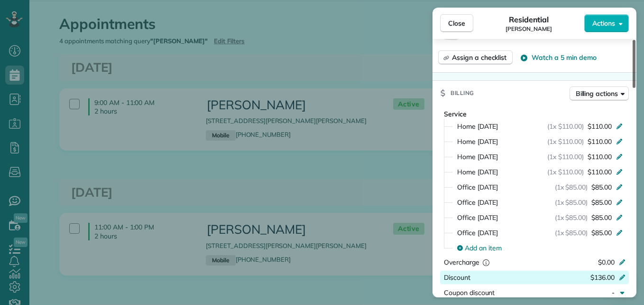
drag, startPoint x: 634, startPoint y: 147, endPoint x: 622, endPoint y: 143, distance: 13.1
click at [633, 88] on div at bounding box center [634, 64] width 3 height 48
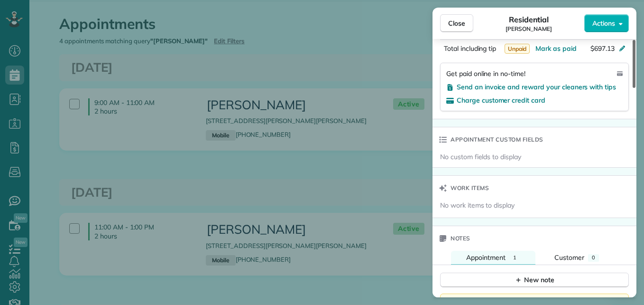
scroll to position [724, 0]
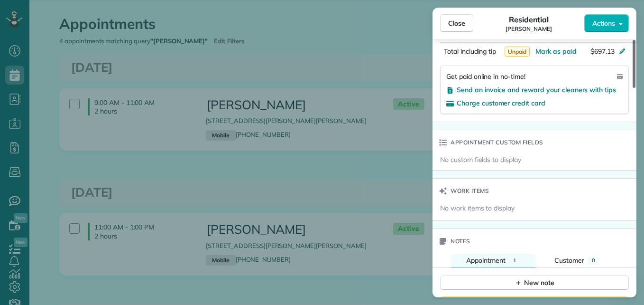
drag, startPoint x: 635, startPoint y: 136, endPoint x: 640, endPoint y: 195, distance: 59.9
click at [636, 88] on div at bounding box center [634, 64] width 3 height 48
click at [587, 85] on span "Send an invoice and reward your cleaners with tips" at bounding box center [536, 89] width 159 height 9
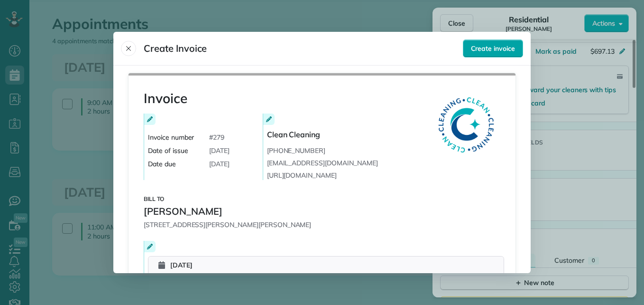
click at [483, 49] on span "Create invoice" at bounding box center [493, 48] width 44 height 9
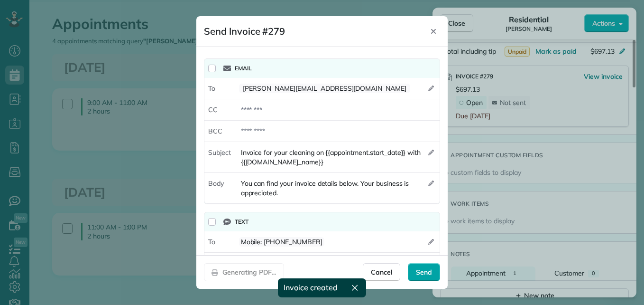
click at [415, 272] on div "Send" at bounding box center [424, 272] width 32 height 18
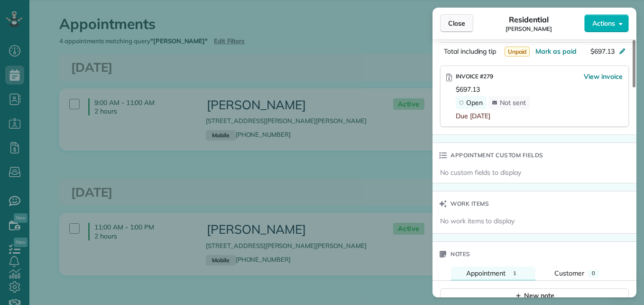
click at [458, 24] on span "Close" at bounding box center [456, 23] width 17 height 9
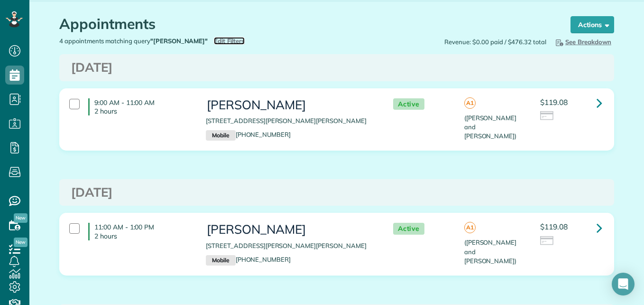
click at [223, 43] on span "Edit Filters" at bounding box center [229, 41] width 31 height 8
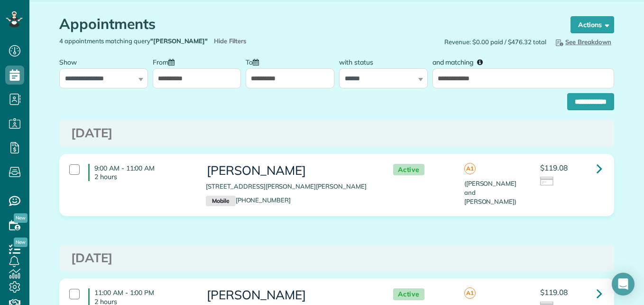
click at [201, 81] on input "**********" at bounding box center [197, 78] width 89 height 20
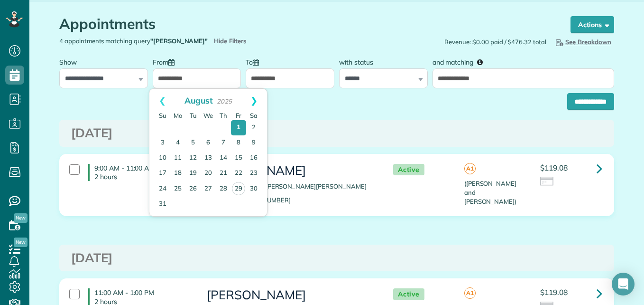
click at [253, 105] on link "Next" at bounding box center [254, 101] width 26 height 24
click at [176, 128] on link "1" at bounding box center [177, 127] width 15 height 15
type input "**********"
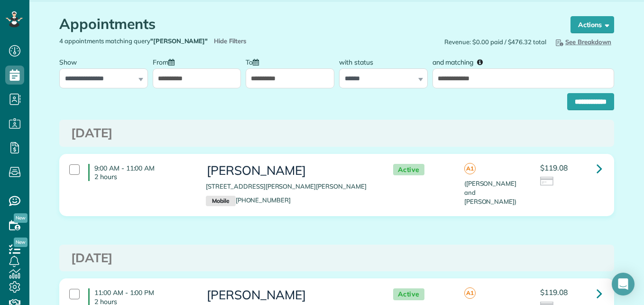
click at [289, 78] on input "**********" at bounding box center [290, 78] width 89 height 20
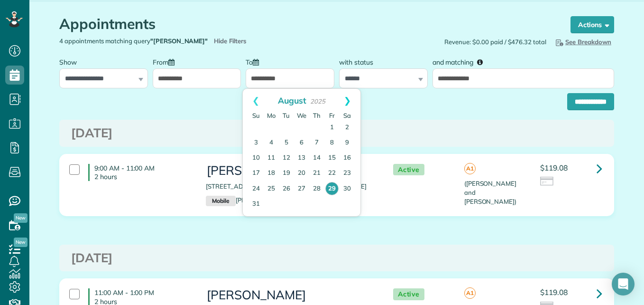
click at [353, 93] on link "Next" at bounding box center [348, 101] width 26 height 24
click at [295, 186] on td at bounding box center [301, 188] width 15 height 15
click at [291, 186] on link "30" at bounding box center [286, 188] width 15 height 15
type input "**********"
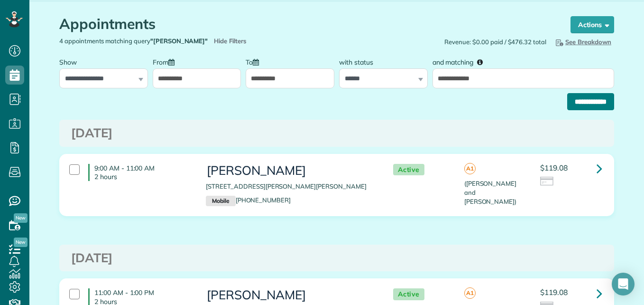
click at [568, 104] on input "**********" at bounding box center [590, 101] width 47 height 17
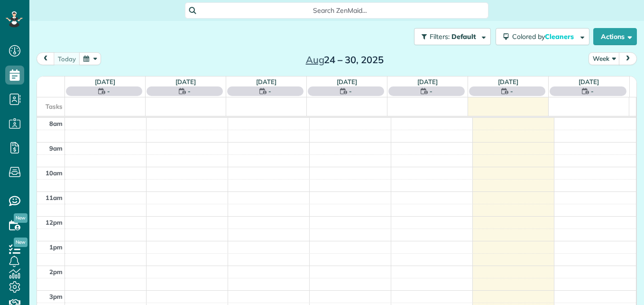
scroll to position [4, 4]
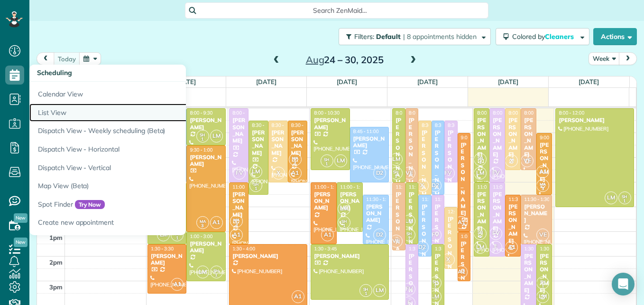
click at [50, 116] on link "List View" at bounding box center [147, 112] width 237 height 19
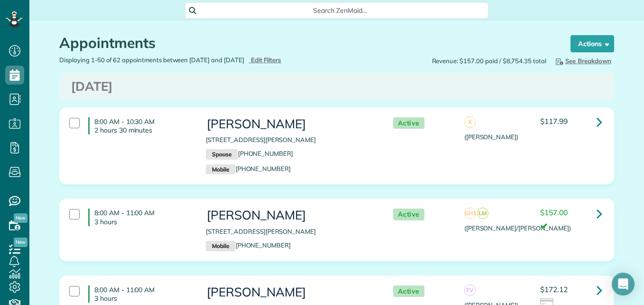
scroll to position [4, 4]
click at [282, 58] on span "Edit Filters" at bounding box center [266, 60] width 31 height 8
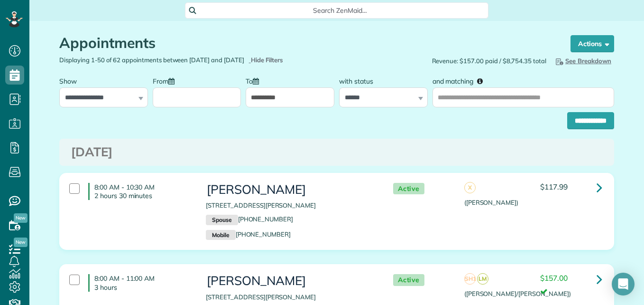
click at [177, 88] on label "From" at bounding box center [166, 81] width 27 height 18
click at [177, 88] on input "From" at bounding box center [197, 97] width 89 height 20
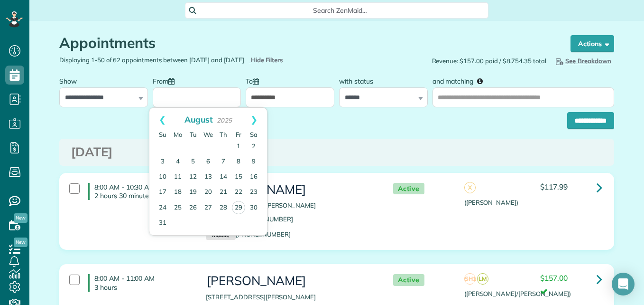
click at [178, 92] on input "From" at bounding box center [197, 97] width 89 height 20
click at [178, 206] on link "25" at bounding box center [177, 207] width 15 height 15
type input "**********"
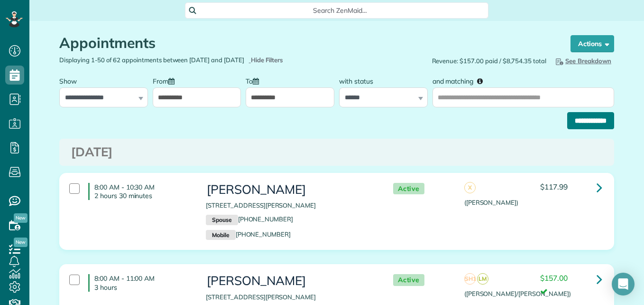
click at [576, 128] on input "**********" at bounding box center [590, 120] width 47 height 17
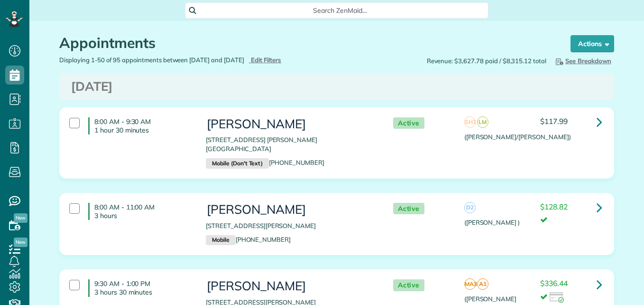
click at [298, 55] on div "Appointments the List View [2 min]" at bounding box center [305, 45] width 493 height 20
click at [282, 59] on span "Edit Filters" at bounding box center [266, 60] width 31 height 8
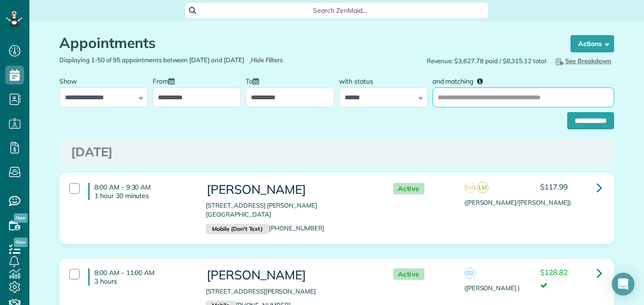
click at [470, 102] on input "and matching" at bounding box center [524, 97] width 182 height 20
type input "**********"
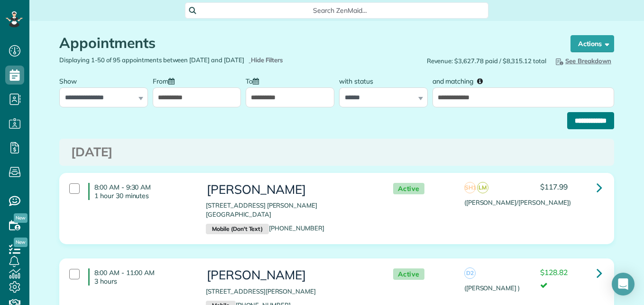
click at [603, 125] on input "**********" at bounding box center [590, 120] width 47 height 17
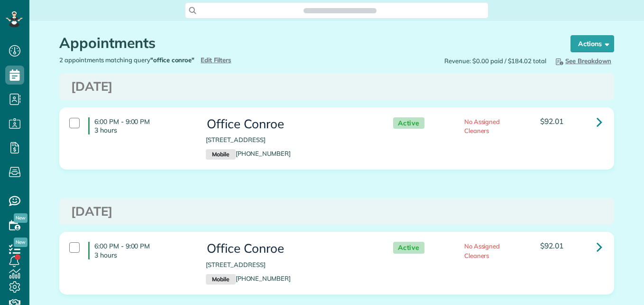
scroll to position [4, 4]
click at [599, 121] on link at bounding box center [599, 121] width 19 height 19
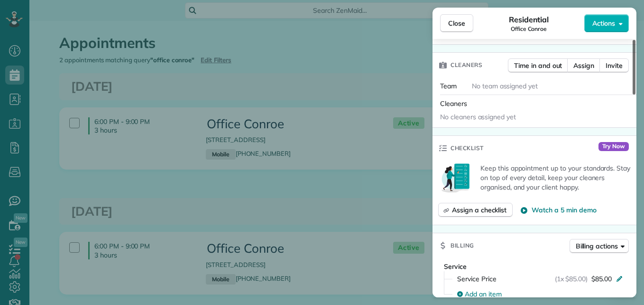
scroll to position [255, 0]
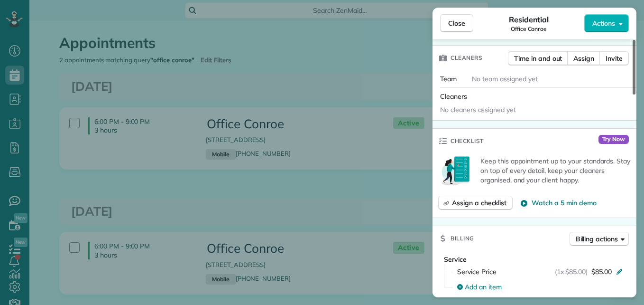
drag, startPoint x: 634, startPoint y: 70, endPoint x: 645, endPoint y: 124, distance: 54.8
click at [636, 94] on div at bounding box center [634, 67] width 3 height 55
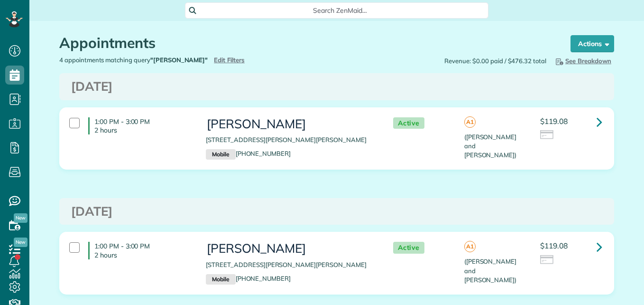
type input "**********"
click at [225, 59] on span "Edit Filters" at bounding box center [229, 60] width 31 height 8
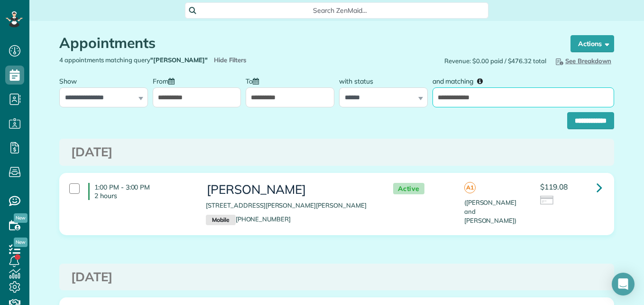
click at [533, 96] on input "**********" at bounding box center [524, 97] width 182 height 20
type input "*"
click at [484, 104] on input "and matching" at bounding box center [524, 97] width 182 height 20
type input "**********"
click at [585, 122] on input "**********" at bounding box center [590, 120] width 47 height 17
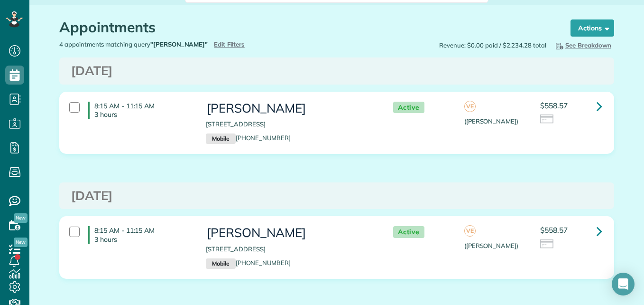
scroll to position [8, 0]
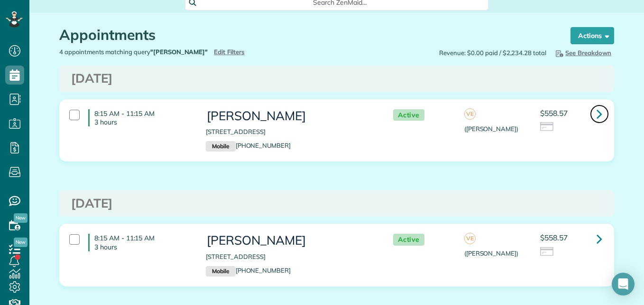
click at [597, 116] on icon at bounding box center [600, 113] width 6 height 17
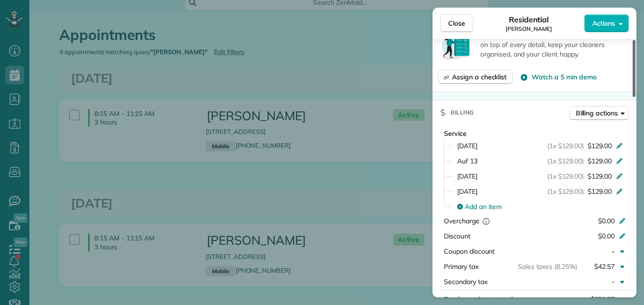
scroll to position [384, 0]
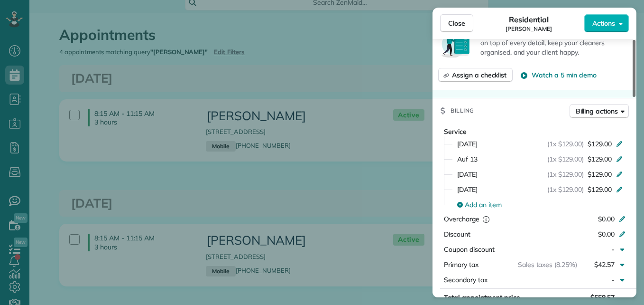
drag, startPoint x: 632, startPoint y: 88, endPoint x: 641, endPoint y: 172, distance: 84.9
click at [636, 97] on div at bounding box center [634, 68] width 3 height 57
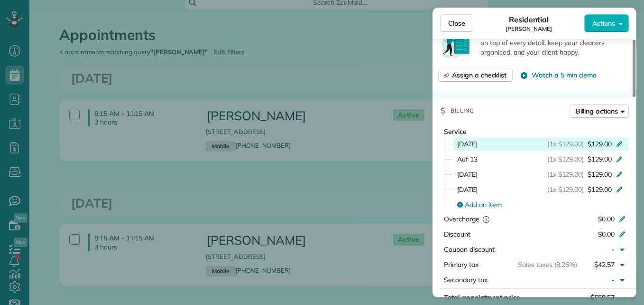
click at [619, 139] on icon at bounding box center [620, 143] width 8 height 8
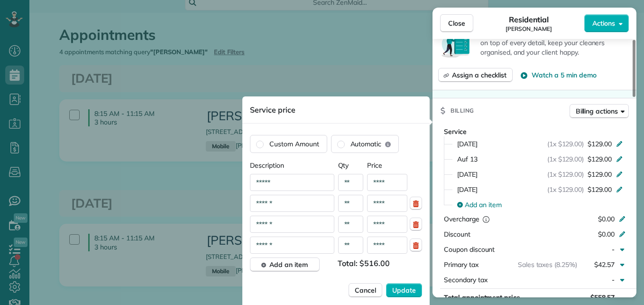
drag, startPoint x: 312, startPoint y: 185, endPoint x: 196, endPoint y: 182, distance: 115.3
click at [196, 0] on div "Close Residential Regina Bedolla Actions Status Active Regina Bedolla · Open pr…" at bounding box center [322, 0] width 644 height 0
type input "*"
type input "**********"
click at [419, 203] on icon "button" at bounding box center [416, 203] width 8 height 8
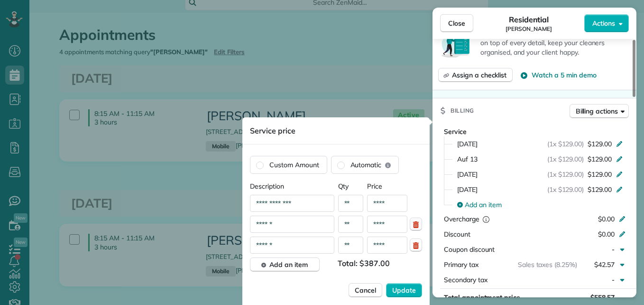
click at [413, 230] on button "button" at bounding box center [416, 223] width 12 height 13
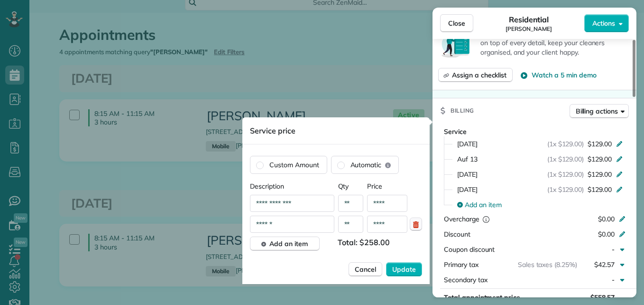
click at [416, 229] on button "button" at bounding box center [416, 223] width 12 height 13
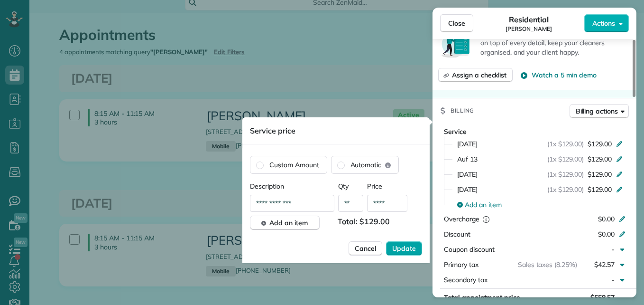
click at [408, 250] on span "Update" at bounding box center [404, 247] width 24 height 9
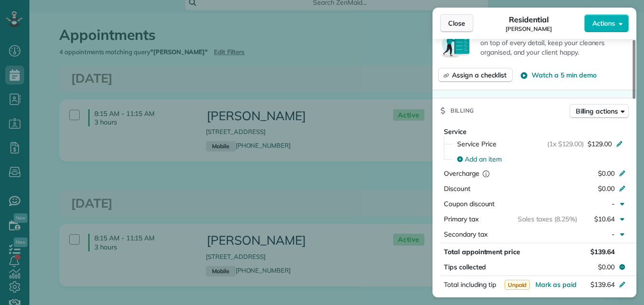
click at [465, 14] on button "Close" at bounding box center [456, 23] width 33 height 18
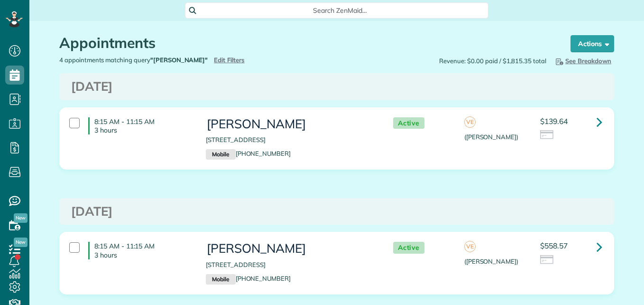
scroll to position [4, 4]
type input "**********"
click at [214, 58] on span "Edit Filters" at bounding box center [229, 60] width 31 height 8
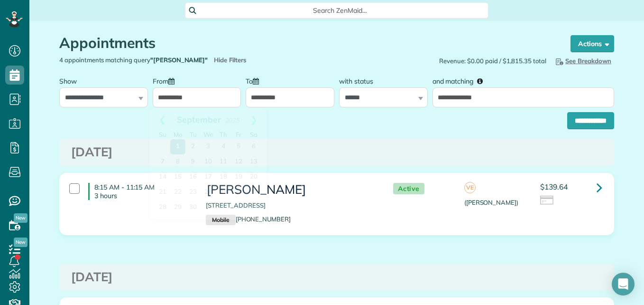
click at [221, 100] on input "**********" at bounding box center [197, 97] width 89 height 20
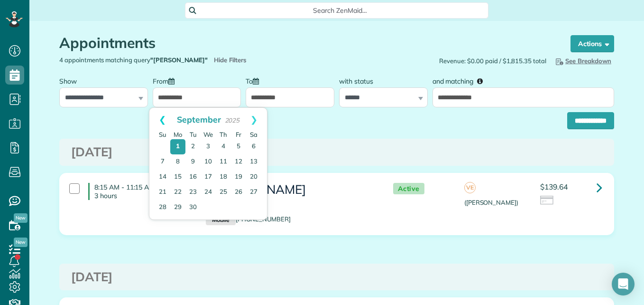
click at [164, 127] on link "Prev" at bounding box center [162, 120] width 26 height 24
click at [242, 143] on link "1" at bounding box center [238, 146] width 15 height 15
type input "**********"
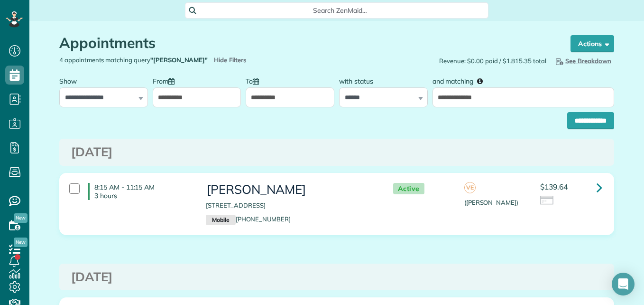
click at [278, 93] on input "**********" at bounding box center [290, 97] width 89 height 20
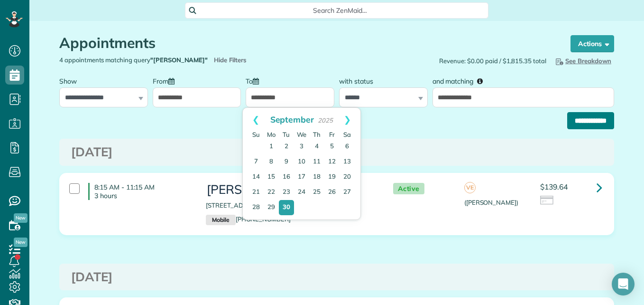
click at [570, 121] on input "**********" at bounding box center [590, 120] width 47 height 17
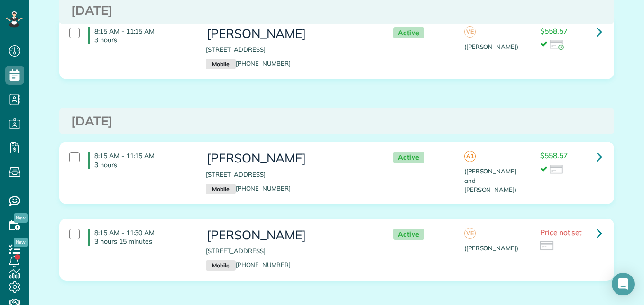
scroll to position [94, 0]
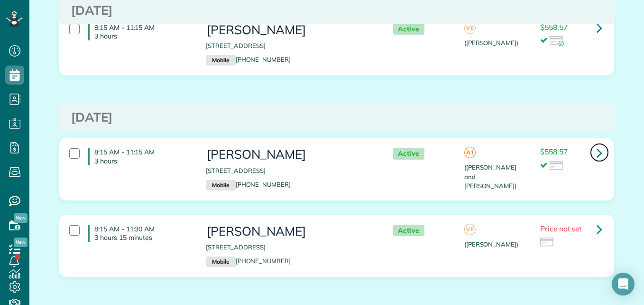
click at [597, 154] on icon at bounding box center [600, 152] width 6 height 17
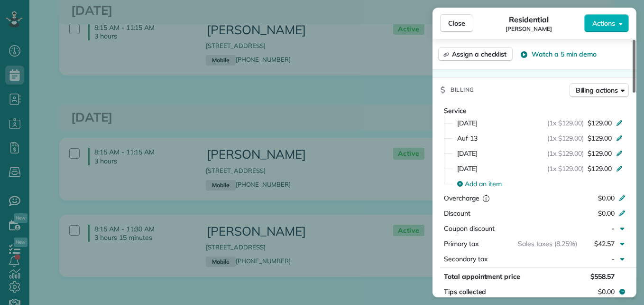
scroll to position [412, 0]
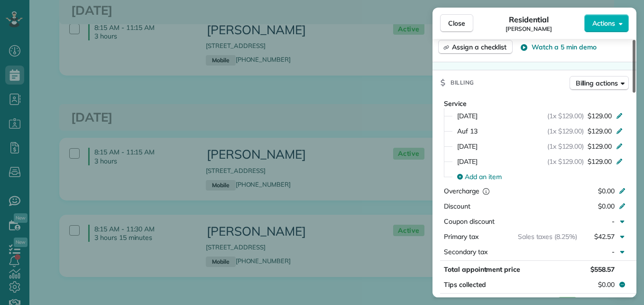
drag, startPoint x: 633, startPoint y: 90, endPoint x: 637, endPoint y: 174, distance: 84.0
click at [636, 93] on div at bounding box center [634, 66] width 3 height 53
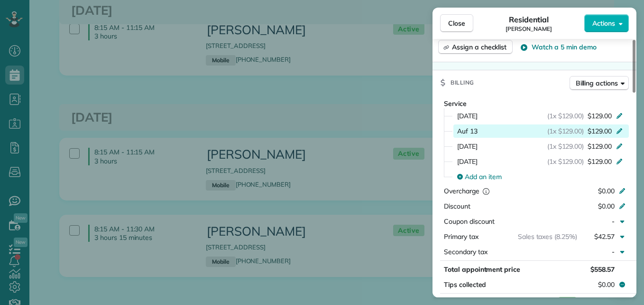
click at [619, 126] on icon at bounding box center [620, 130] width 8 height 8
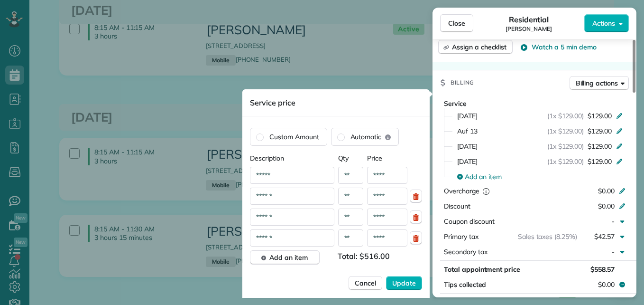
drag, startPoint x: 284, startPoint y: 176, endPoint x: 191, endPoint y: 174, distance: 93.0
click at [191, 0] on div "Close Residential Regina Bedolla Actions Status Active Regina Bedolla · Open pr…" at bounding box center [322, 0] width 644 height 0
type input "*"
type input "**********"
click at [417, 196] on icon "button" at bounding box center [416, 196] width 8 height 8
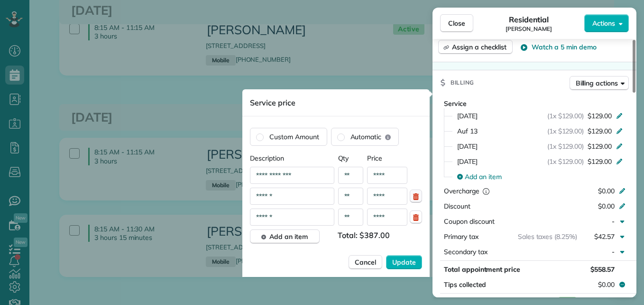
click at [417, 196] on icon "button" at bounding box center [416, 196] width 6 height 7
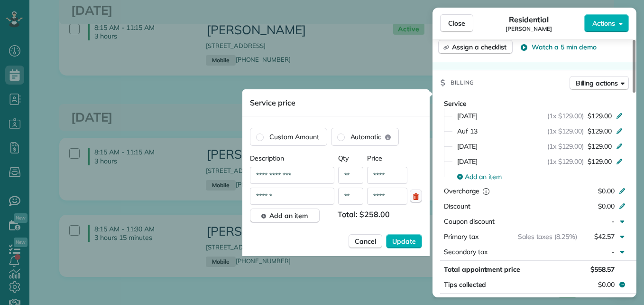
click at [417, 196] on icon "button" at bounding box center [416, 196] width 6 height 7
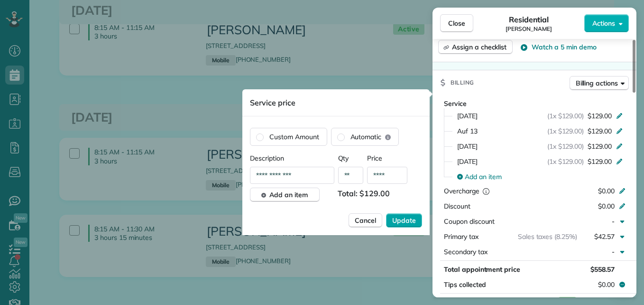
click at [399, 216] on span "Update" at bounding box center [404, 219] width 24 height 9
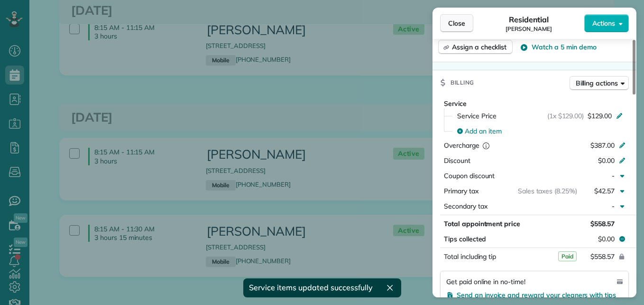
click at [447, 24] on button "Close" at bounding box center [456, 23] width 33 height 18
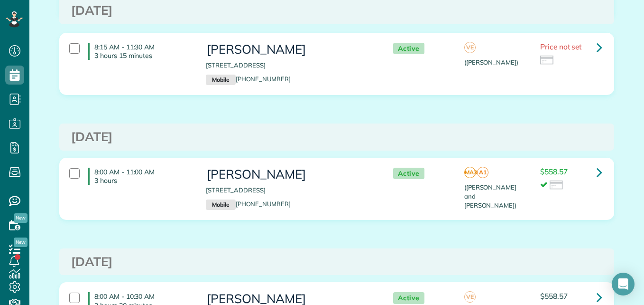
scroll to position [300, 0]
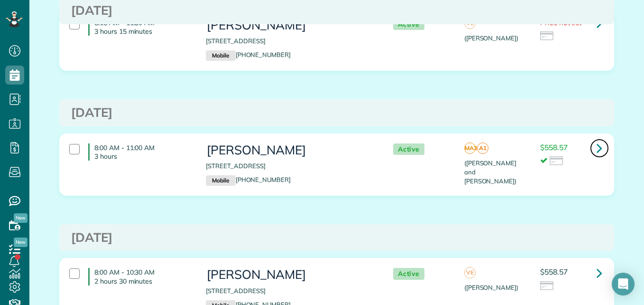
click at [598, 148] on icon at bounding box center [600, 147] width 6 height 17
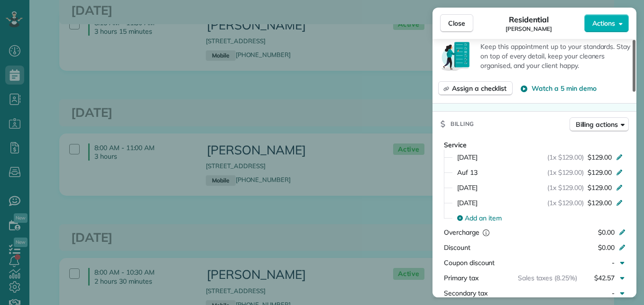
scroll to position [393, 0]
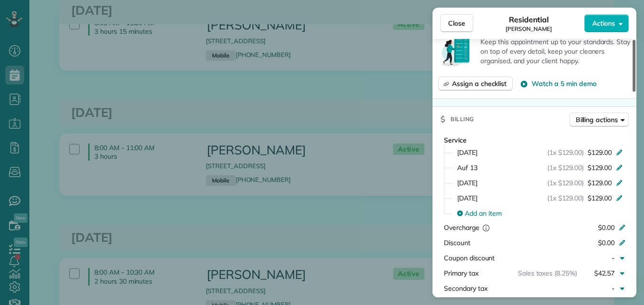
drag, startPoint x: 632, startPoint y: 88, endPoint x: 643, endPoint y: 166, distance: 79.0
click at [636, 92] on div at bounding box center [634, 66] width 3 height 52
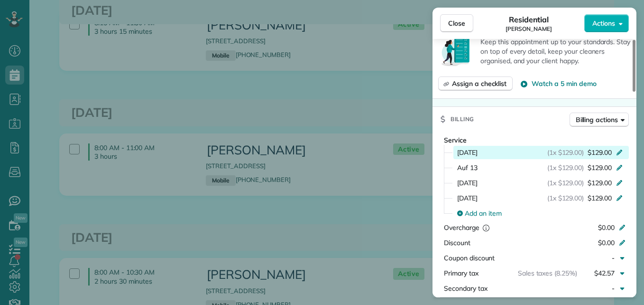
click at [622, 147] on div "Aug 6 (1x $129.00) $129.00" at bounding box center [542, 152] width 176 height 13
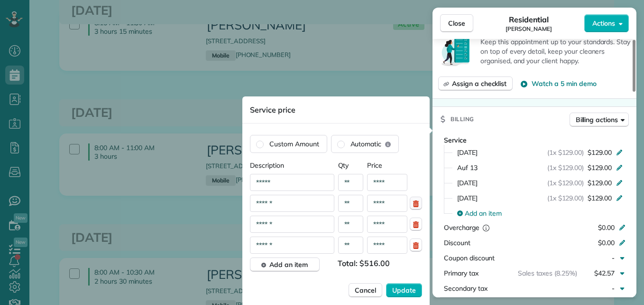
click at [422, 205] on button "button" at bounding box center [416, 202] width 12 height 13
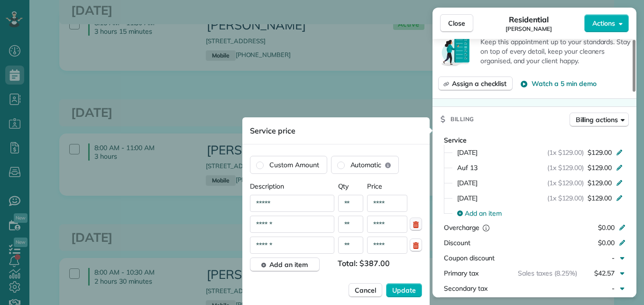
click at [416, 224] on icon "button" at bounding box center [416, 224] width 8 height 8
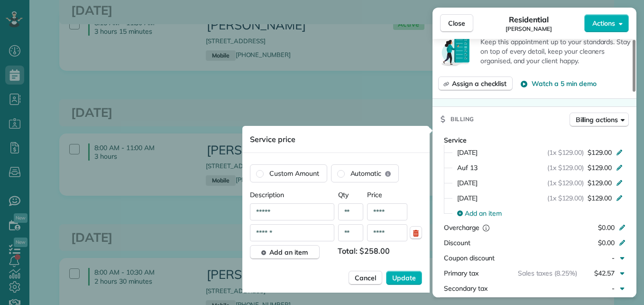
click at [416, 240] on div "****** ** ****" at bounding box center [336, 232] width 172 height 17
click at [421, 236] on button "button" at bounding box center [416, 232] width 12 height 13
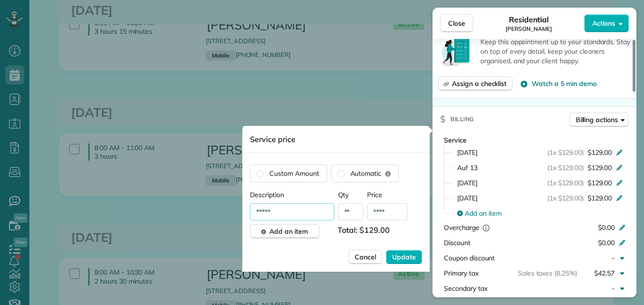
click at [308, 213] on input "*****" at bounding box center [292, 211] width 84 height 17
type input "*"
type input "**********"
click at [413, 257] on span "Update" at bounding box center [404, 256] width 24 height 9
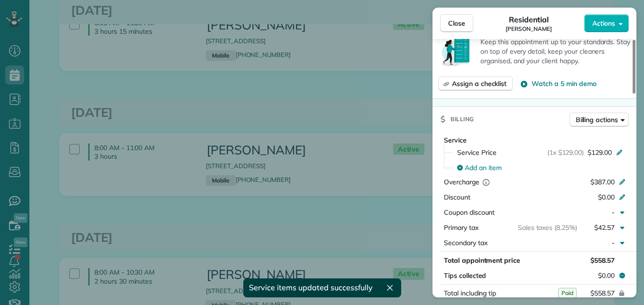
click at [462, 13] on div "Close Residential Regina Bedolla Actions" at bounding box center [535, 23] width 204 height 31
click at [465, 23] on span "Close" at bounding box center [456, 23] width 17 height 9
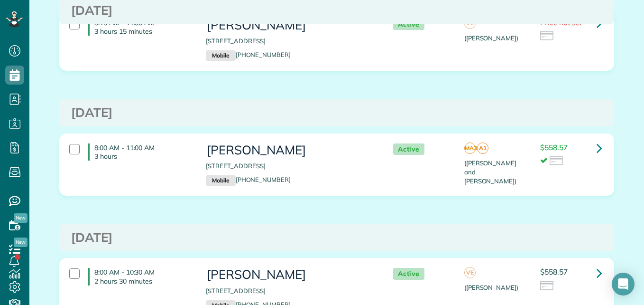
drag, startPoint x: 626, startPoint y: 105, endPoint x: 627, endPoint y: 136, distance: 31.3
click at [627, 136] on div "Appointments the List View [2 min] Schedule Changes Actions Create Appointment …" at bounding box center [336, 305] width 615 height 1169
drag, startPoint x: 627, startPoint y: 136, endPoint x: 618, endPoint y: 203, distance: 67.0
click at [618, 203] on div "8:00 AM - 11:00 AM 3 hours Regina Bedolla 31 Westwinds Circle Spring TX 77382 M…" at bounding box center [336, 171] width 569 height 76
click at [597, 274] on icon at bounding box center [600, 272] width 6 height 17
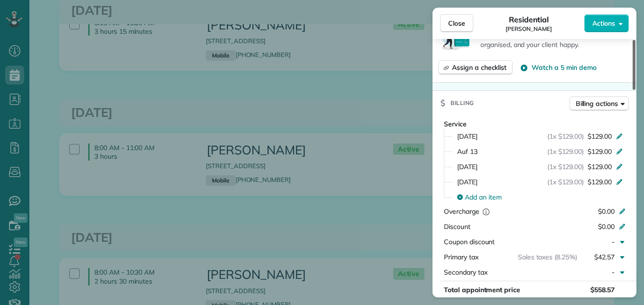
scroll to position [404, 0]
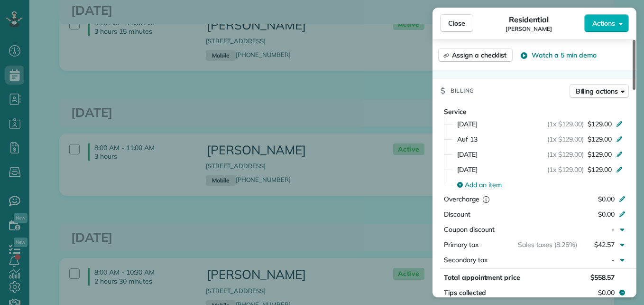
drag, startPoint x: 634, startPoint y: 81, endPoint x: 636, endPoint y: 159, distance: 78.3
click at [636, 90] on div at bounding box center [634, 65] width 3 height 50
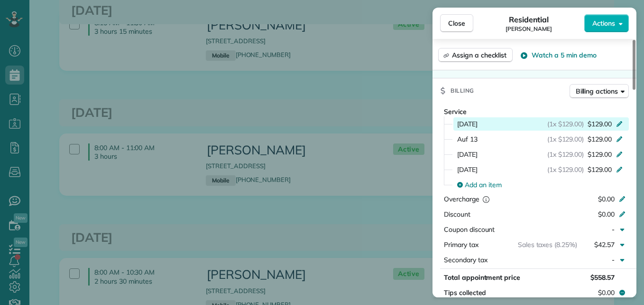
click at [581, 119] on span "(1x $129.00)" at bounding box center [566, 123] width 37 height 9
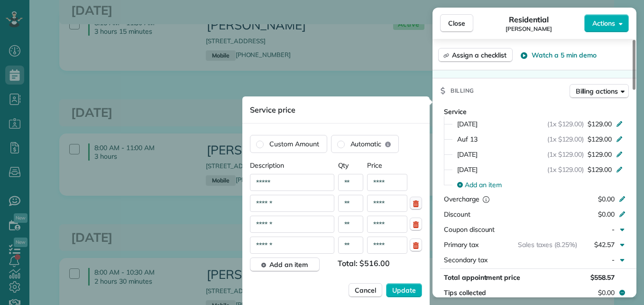
click at [418, 199] on icon "button" at bounding box center [416, 203] width 8 height 8
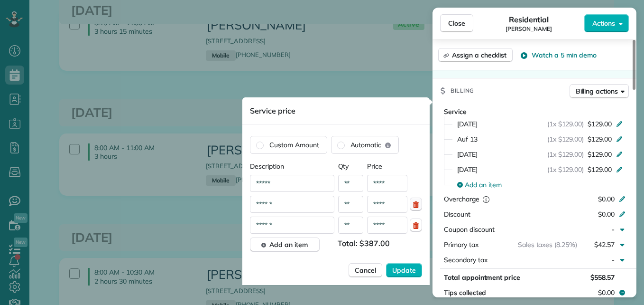
click at [418, 199] on button "button" at bounding box center [416, 203] width 12 height 13
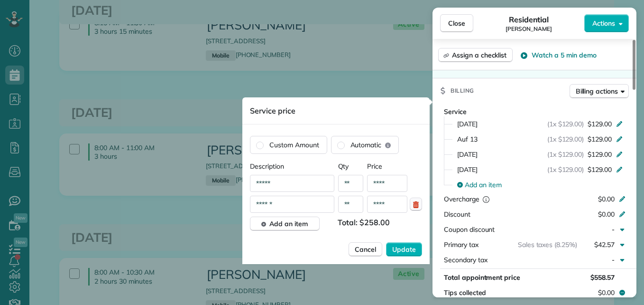
click at [418, 199] on button "button" at bounding box center [416, 203] width 12 height 13
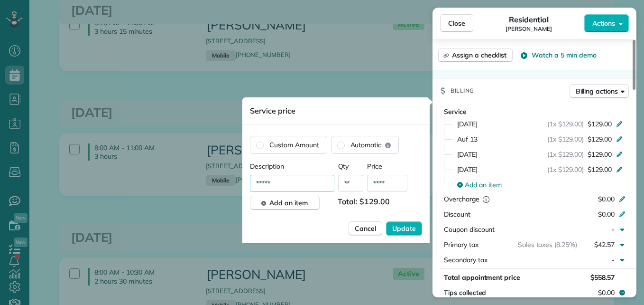
drag, startPoint x: 290, startPoint y: 183, endPoint x: 242, endPoint y: 184, distance: 47.5
click at [242, 184] on div "Custom Amount Automatic Description Qty Price ***** ** **** Add an item Total: …" at bounding box center [335, 185] width 187 height 115
type input "**********"
click at [402, 227] on span "Update" at bounding box center [404, 227] width 24 height 9
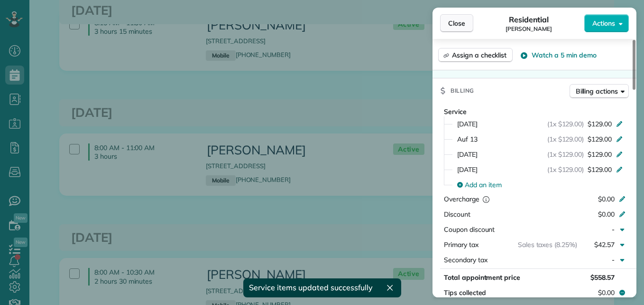
click at [457, 20] on span "Close" at bounding box center [456, 23] width 17 height 9
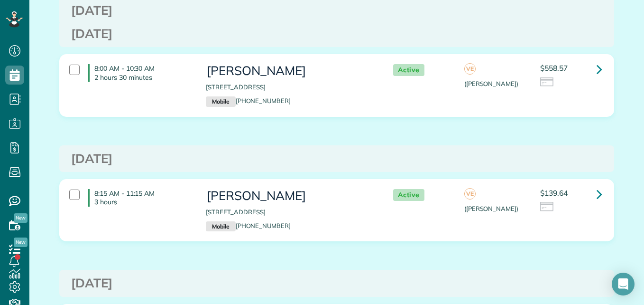
scroll to position [511, 0]
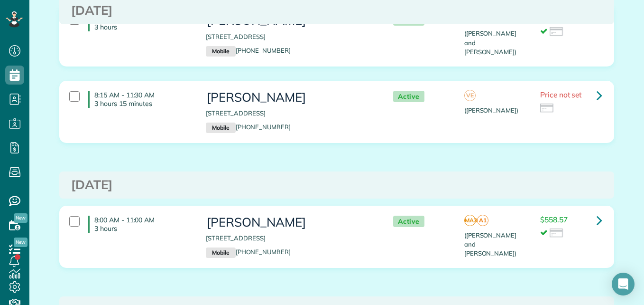
scroll to position [262, 0]
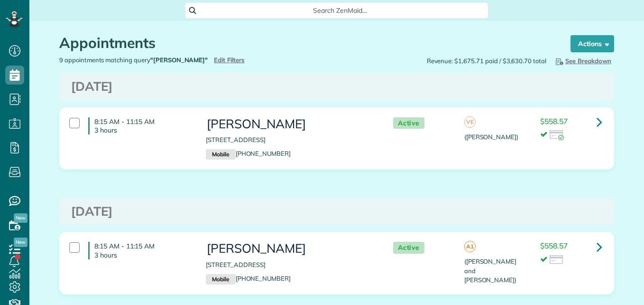
scroll to position [4, 4]
click at [604, 45] on span "button" at bounding box center [605, 43] width 7 height 7
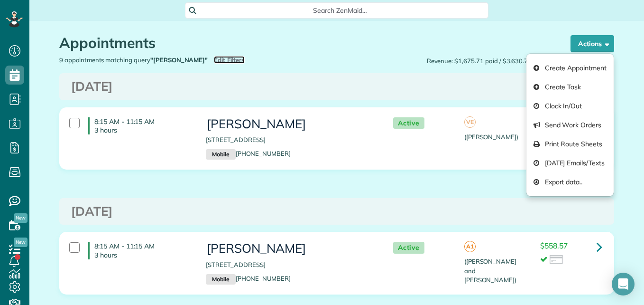
click at [221, 57] on span "Edit Filters" at bounding box center [229, 60] width 31 height 8
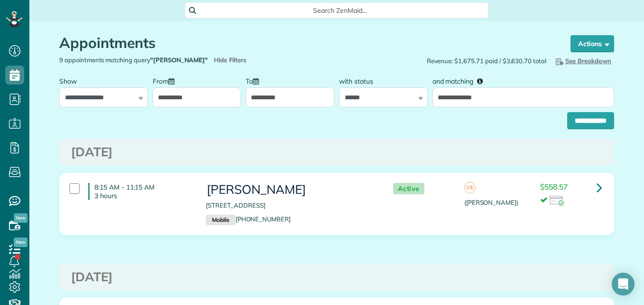
click at [207, 93] on input "**********" at bounding box center [197, 97] width 89 height 20
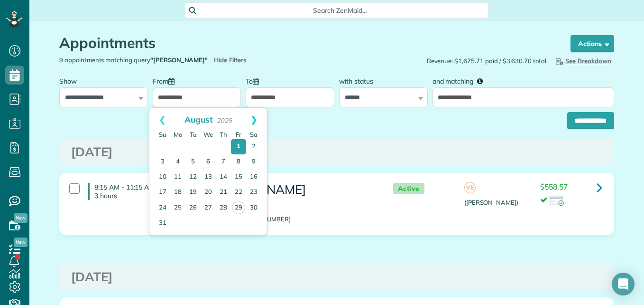
click at [256, 118] on link "Next" at bounding box center [254, 120] width 26 height 24
click at [175, 147] on link "1" at bounding box center [177, 146] width 15 height 15
type input "**********"
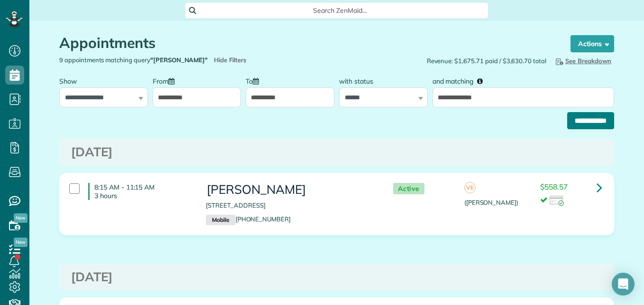
click at [609, 121] on input "**********" at bounding box center [590, 120] width 47 height 17
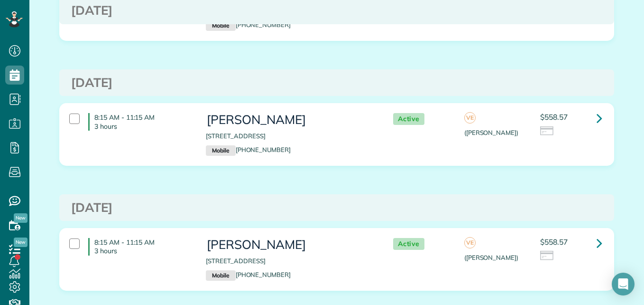
scroll to position [141, 0]
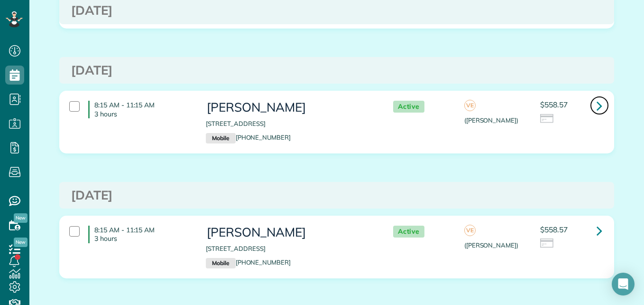
click at [593, 106] on link at bounding box center [599, 105] width 19 height 19
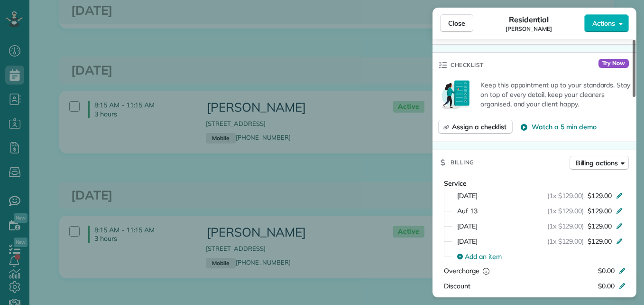
scroll to position [354, 0]
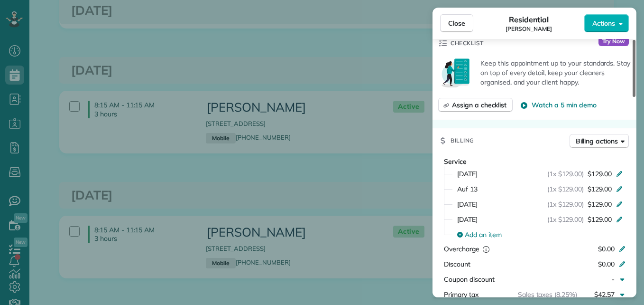
drag, startPoint x: 633, startPoint y: 89, endPoint x: 644, endPoint y: 167, distance: 78.6
click at [636, 97] on div at bounding box center [634, 68] width 3 height 57
click at [618, 186] on icon at bounding box center [620, 189] width 6 height 6
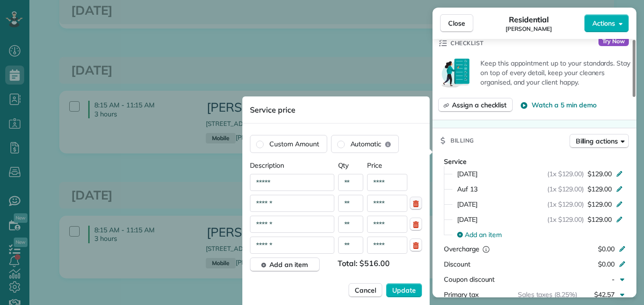
click at [414, 204] on icon "button" at bounding box center [416, 203] width 6 height 7
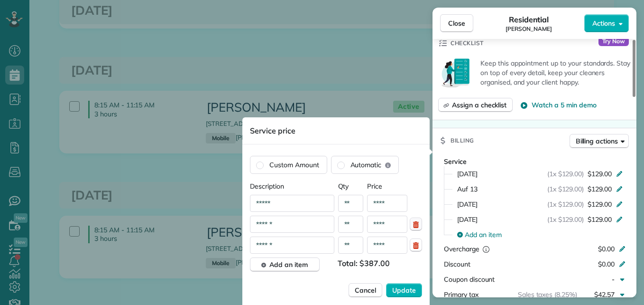
click at [417, 225] on icon "button" at bounding box center [416, 224] width 6 height 7
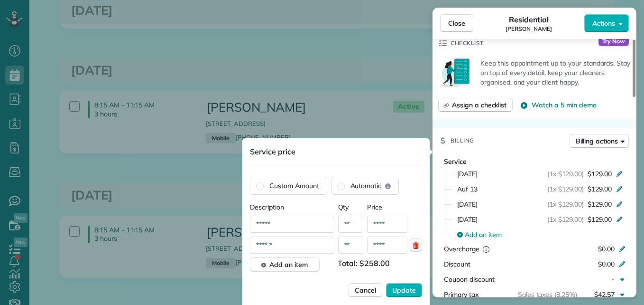
click at [416, 243] on icon "button" at bounding box center [416, 245] width 8 height 8
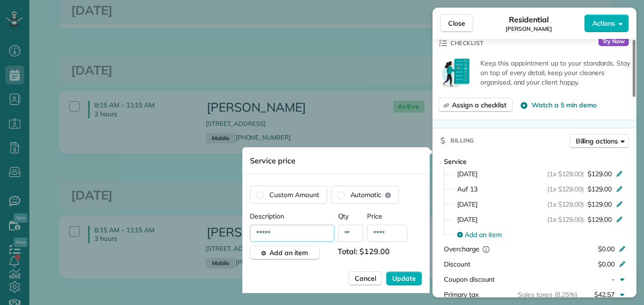
drag, startPoint x: 310, startPoint y: 236, endPoint x: 221, endPoint y: 241, distance: 89.8
click at [221, 0] on div "Close Residential Regina Bedolla Actions Status Active Regina Bedolla · Open pr…" at bounding box center [322, 0] width 644 height 0
type input "*"
type input "**********"
click at [410, 277] on span "Update" at bounding box center [404, 277] width 24 height 9
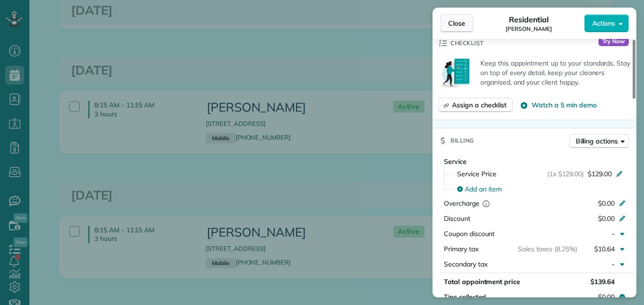
click at [460, 18] on button "Close" at bounding box center [456, 23] width 33 height 18
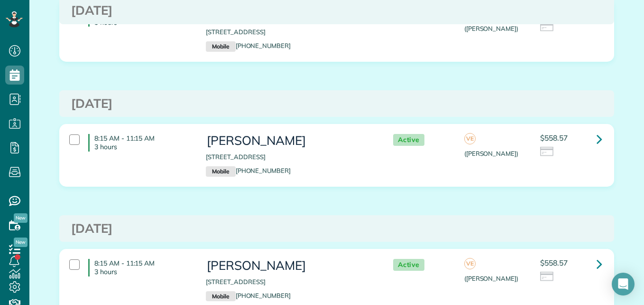
scroll to position [310, 0]
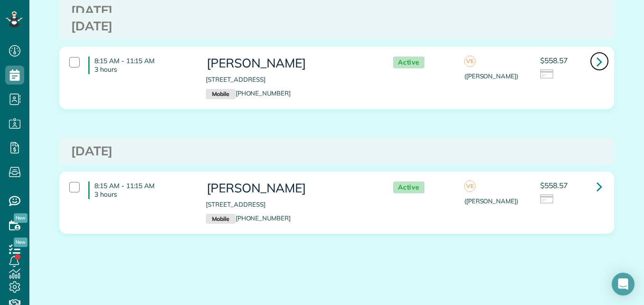
click at [597, 60] on icon at bounding box center [600, 61] width 6 height 17
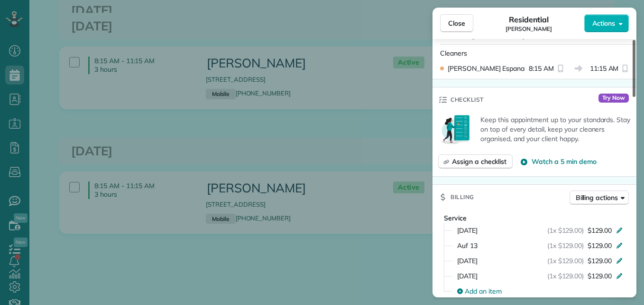
scroll to position [365, 0]
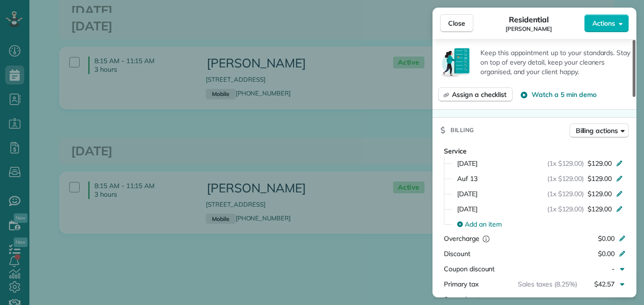
drag, startPoint x: 635, startPoint y: 87, endPoint x: 646, endPoint y: 167, distance: 80.9
click at [636, 97] on div at bounding box center [634, 68] width 3 height 57
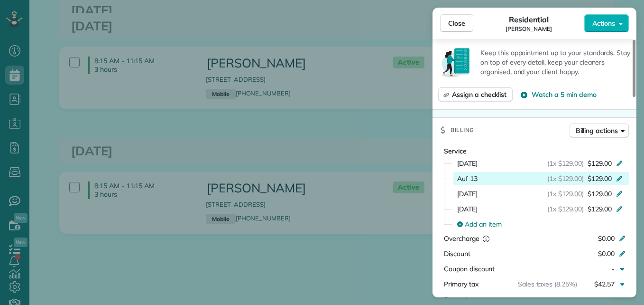
click at [616, 174] on icon at bounding box center [620, 178] width 8 height 8
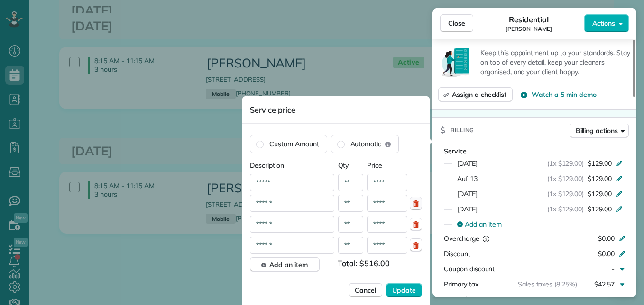
click at [418, 207] on button "button" at bounding box center [416, 202] width 12 height 13
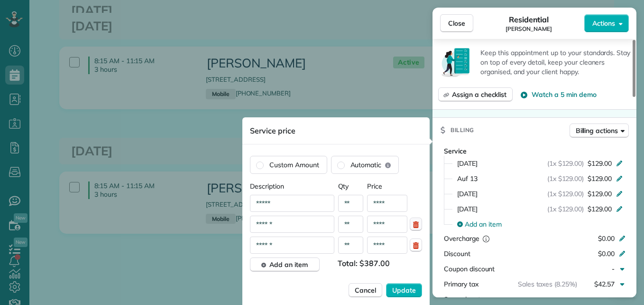
click at [419, 220] on button "button" at bounding box center [416, 223] width 12 height 13
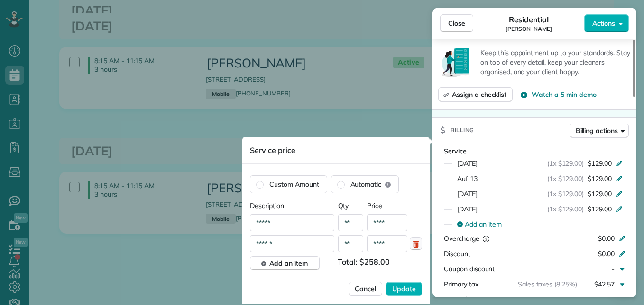
click at [416, 242] on icon "button" at bounding box center [416, 244] width 6 height 7
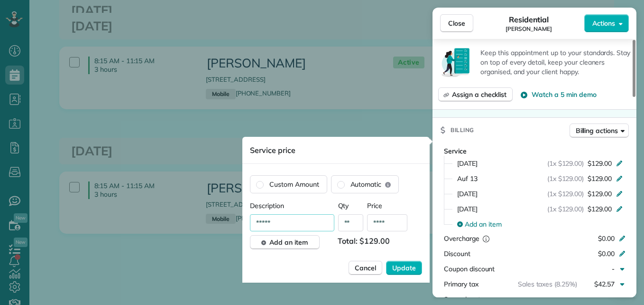
drag, startPoint x: 311, startPoint y: 223, endPoint x: 229, endPoint y: 232, distance: 82.5
click at [229, 0] on div "Close Residential [PERSON_NAME] Actions Status Active [PERSON_NAME] · Open prof…" at bounding box center [322, 0] width 644 height 0
type input "*"
type input "**********"
click at [400, 269] on span "Update" at bounding box center [404, 267] width 24 height 9
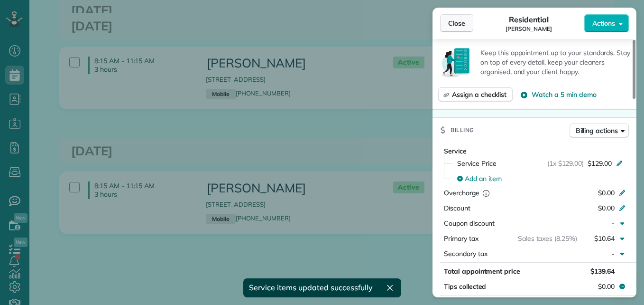
click at [455, 19] on span "Close" at bounding box center [456, 23] width 17 height 9
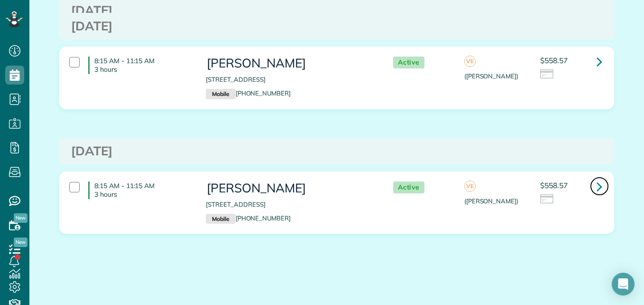
click at [597, 183] on icon at bounding box center [600, 186] width 6 height 17
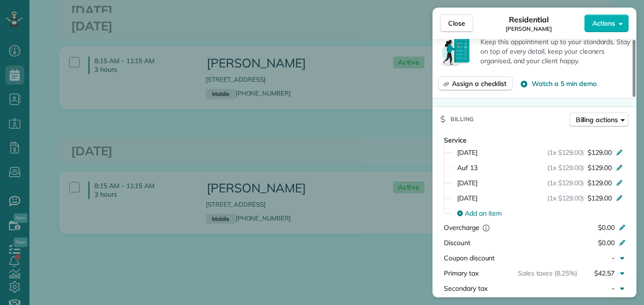
drag, startPoint x: 634, startPoint y: 94, endPoint x: 641, endPoint y: 179, distance: 85.2
click at [636, 97] on div at bounding box center [634, 68] width 3 height 57
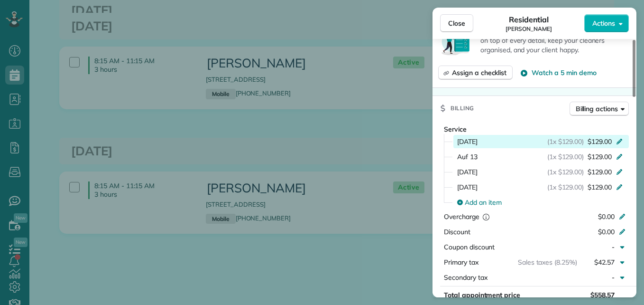
click at [620, 137] on icon at bounding box center [620, 141] width 8 height 8
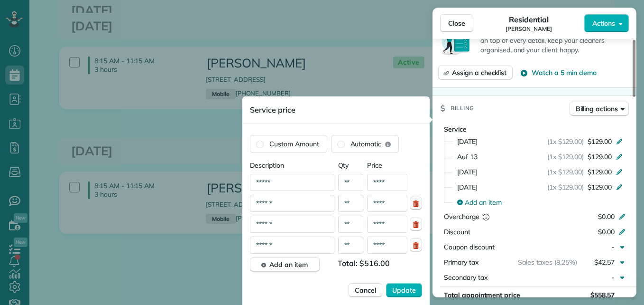
click at [416, 203] on icon "button" at bounding box center [416, 203] width 6 height 7
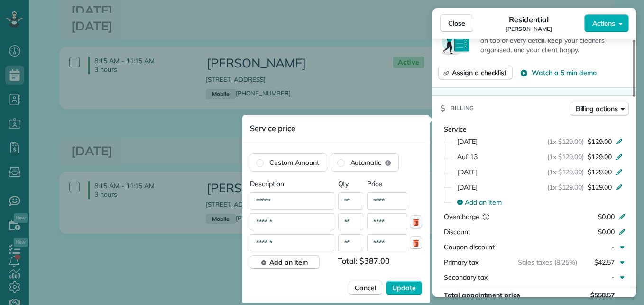
click at [418, 222] on icon "button" at bounding box center [416, 222] width 6 height 7
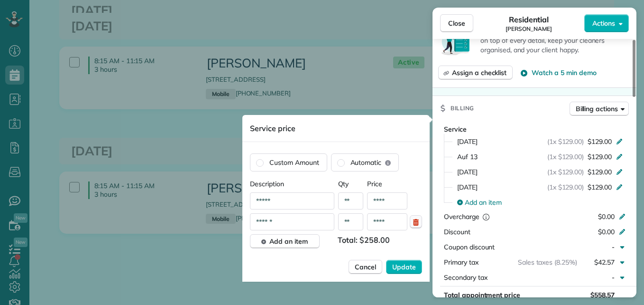
click at [417, 226] on button "button" at bounding box center [416, 221] width 12 height 13
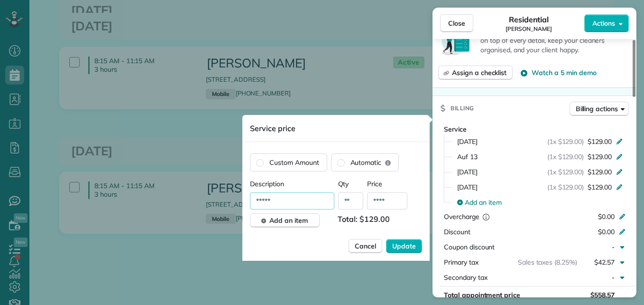
drag, startPoint x: 300, startPoint y: 204, endPoint x: 235, endPoint y: 213, distance: 66.0
click at [235, 0] on div "Close Residential Regina Bedolla Actions Status Active Regina Bedolla · Open pr…" at bounding box center [322, 0] width 644 height 0
type input "*"
type input "**********"
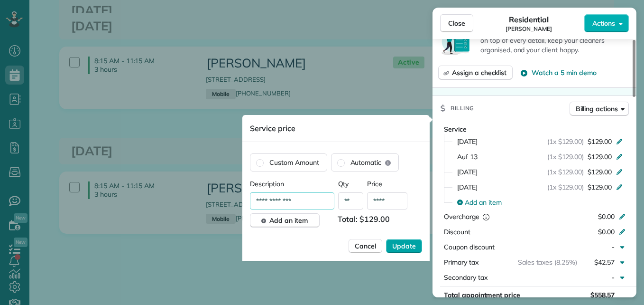
click at [410, 243] on span "Update" at bounding box center [404, 245] width 24 height 9
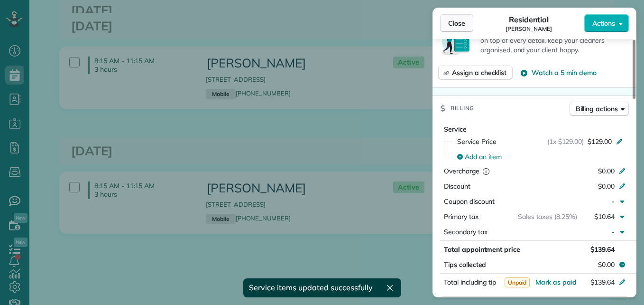
click at [454, 28] on button "Close" at bounding box center [456, 23] width 33 height 18
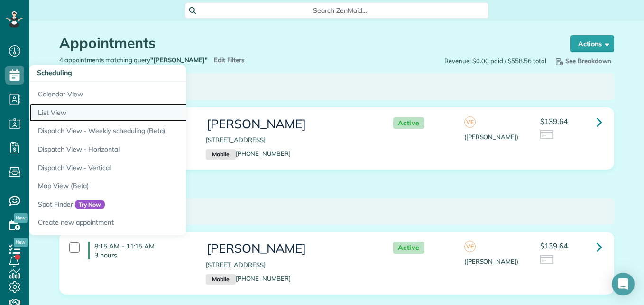
click at [43, 112] on link "List View" at bounding box center [147, 112] width 237 height 19
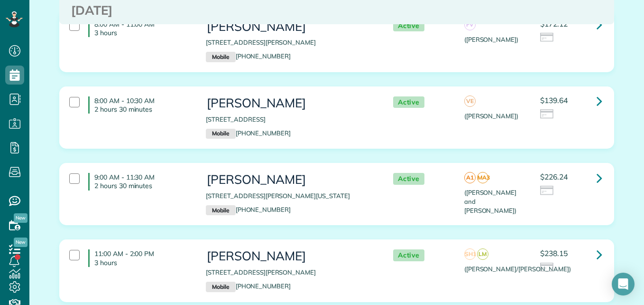
scroll to position [279, 0]
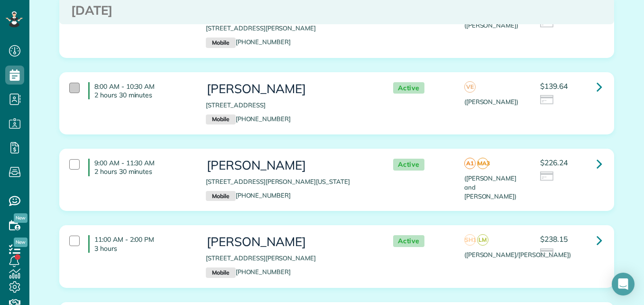
click at [69, 90] on div at bounding box center [74, 88] width 10 height 10
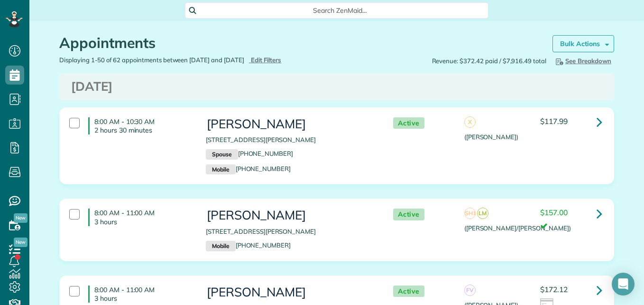
click at [595, 43] on strong "Bulk Actions" at bounding box center [580, 43] width 40 height 9
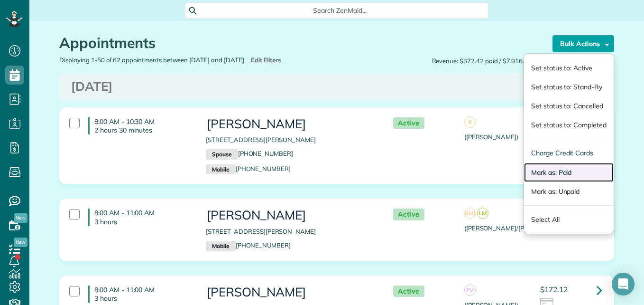
click at [558, 175] on link "Mark as: Paid" at bounding box center [569, 172] width 90 height 19
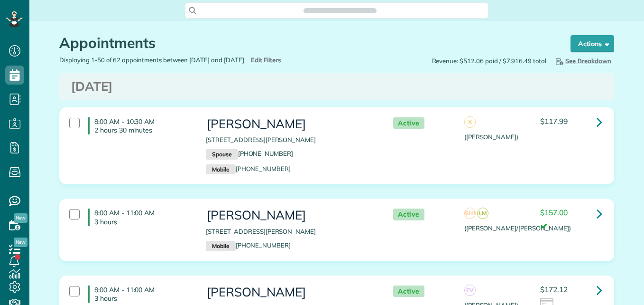
scroll to position [4, 4]
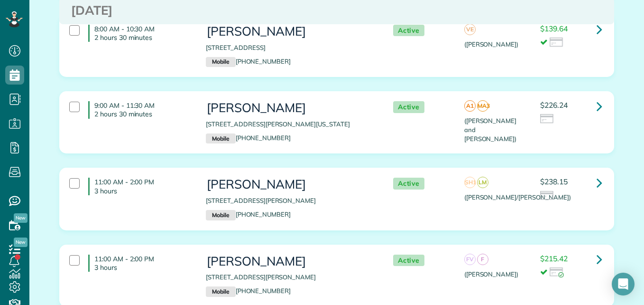
scroll to position [351, 0]
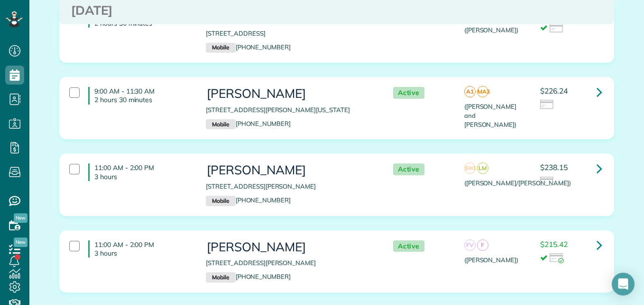
click at [592, 113] on div "$226.24" at bounding box center [571, 101] width 76 height 28
click at [581, 174] on div "$238.15" at bounding box center [571, 174] width 62 height 23
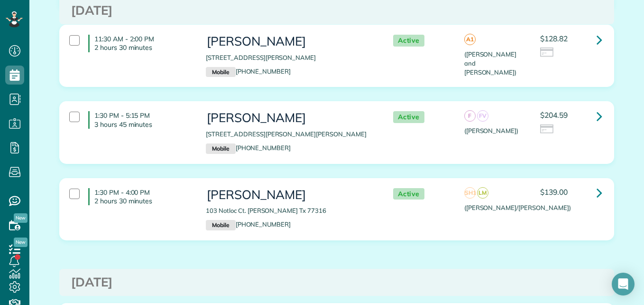
scroll to position [716, 0]
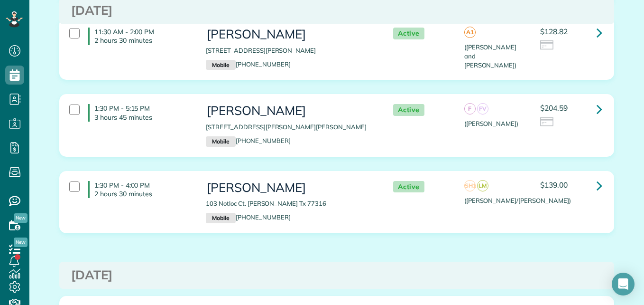
click at [581, 130] on div "$204.59" at bounding box center [571, 118] width 76 height 28
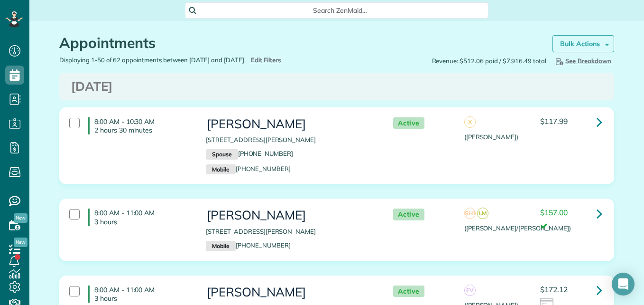
click at [597, 43] on link "Bulk Actions" at bounding box center [584, 43] width 62 height 17
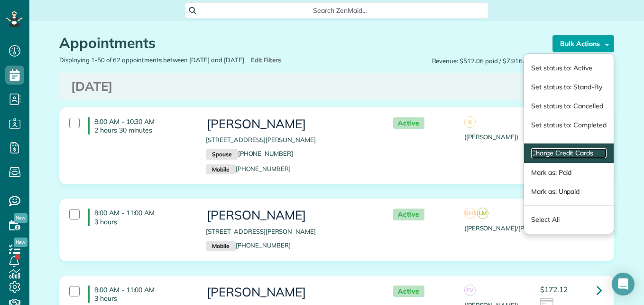
click at [553, 153] on link "Charge Credit Cards" at bounding box center [568, 153] width 75 height 10
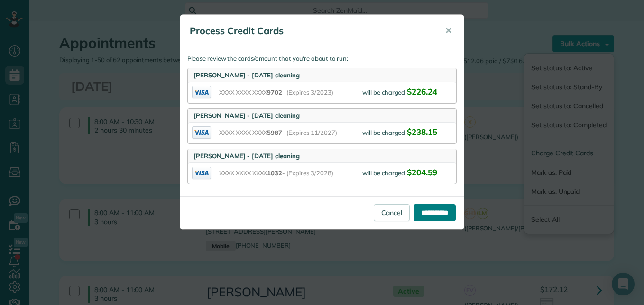
click at [420, 212] on input "**********" at bounding box center [435, 212] width 42 height 17
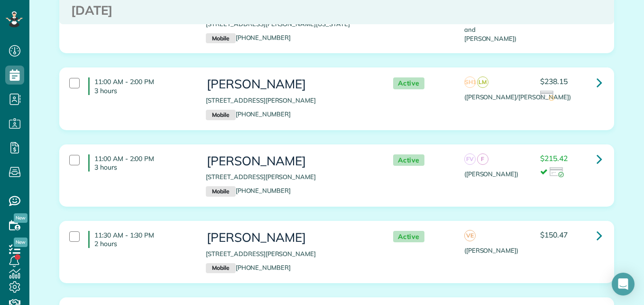
scroll to position [416, 0]
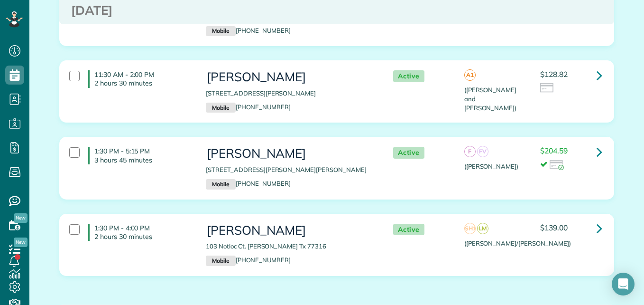
scroll to position [667, 0]
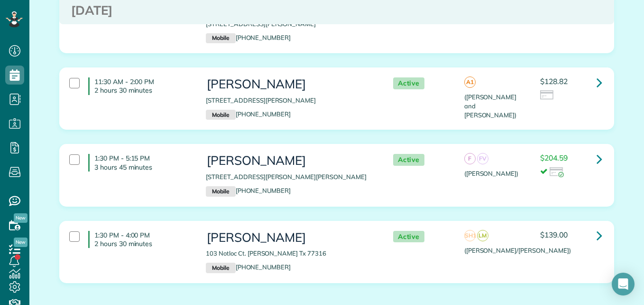
click at [81, 230] on div "1:30 PM - 4:00 PM 2 hours 30 minutes" at bounding box center [130, 239] width 137 height 27
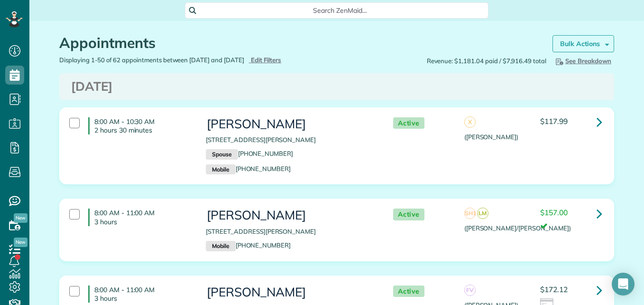
click at [598, 41] on link "Bulk Actions" at bounding box center [584, 43] width 62 height 17
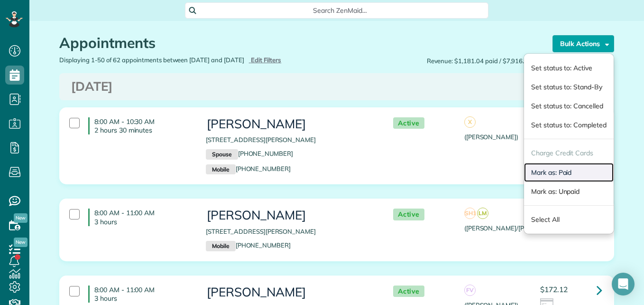
click at [551, 173] on link "Mark as: Paid" at bounding box center [569, 172] width 90 height 19
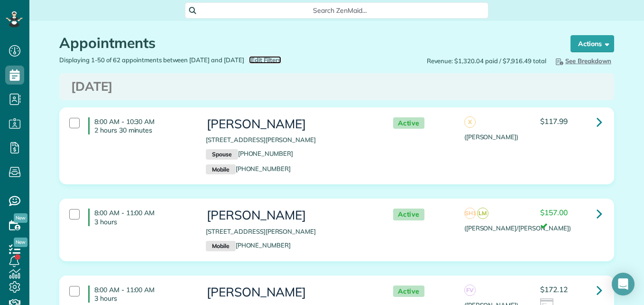
click at [282, 61] on span "Edit Filters" at bounding box center [266, 60] width 31 height 8
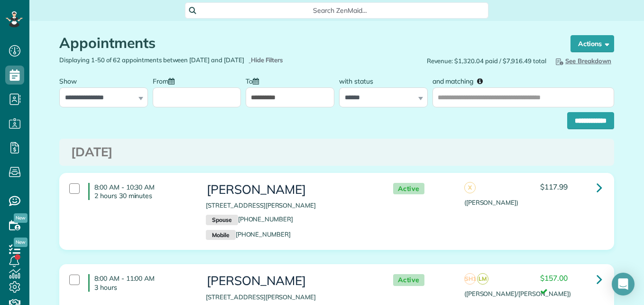
click at [172, 98] on input "From" at bounding box center [197, 97] width 89 height 20
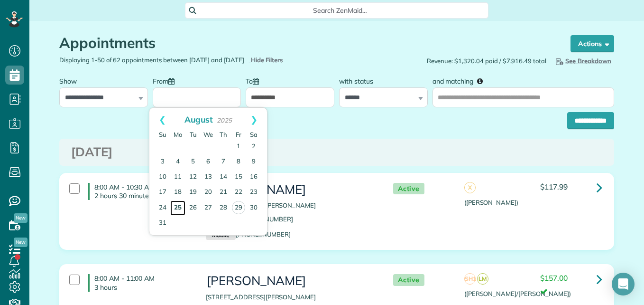
click at [180, 208] on link "25" at bounding box center [177, 207] width 15 height 15
type input "**********"
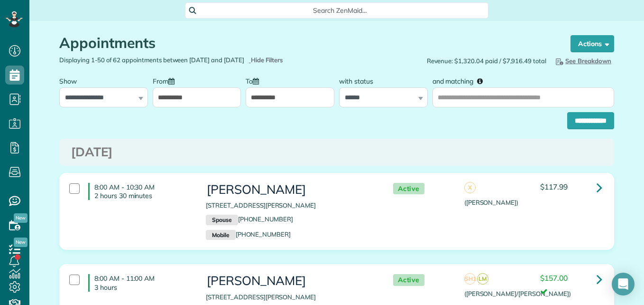
scroll to position [7, 0]
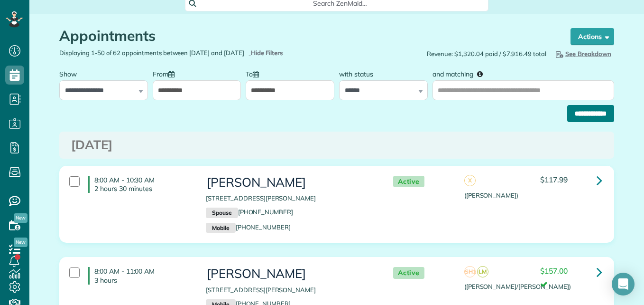
click at [577, 121] on input "**********" at bounding box center [590, 113] width 47 height 17
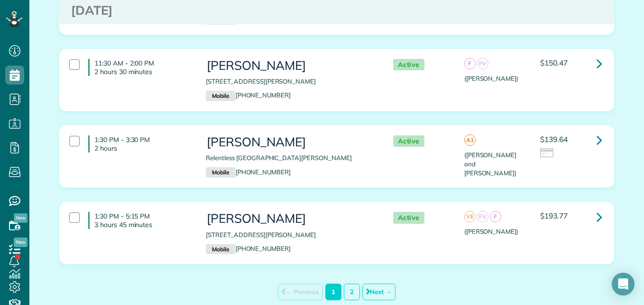
scroll to position [4011, 0]
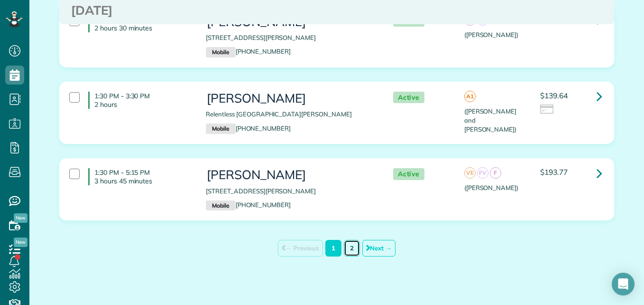
click at [347, 241] on link "2" at bounding box center [352, 248] width 16 height 17
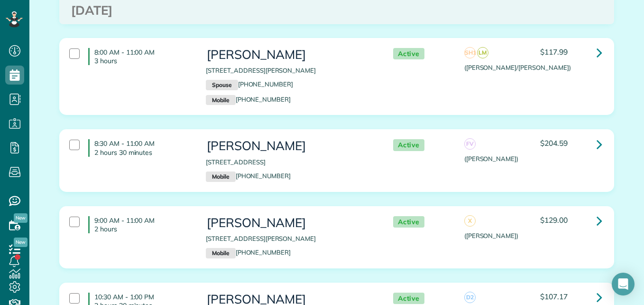
scroll to position [400, 0]
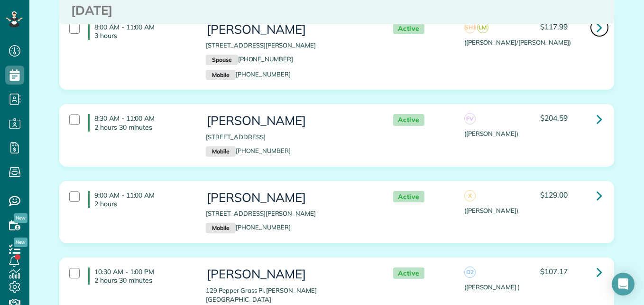
click at [597, 24] on icon at bounding box center [600, 27] width 6 height 17
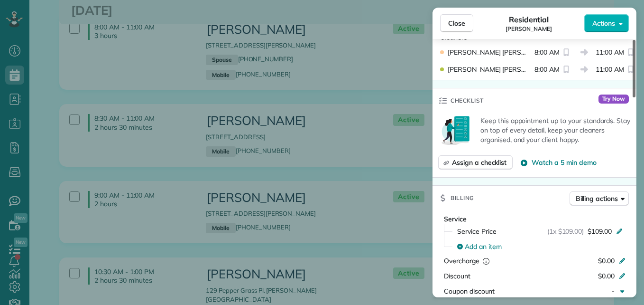
scroll to position [321, 0]
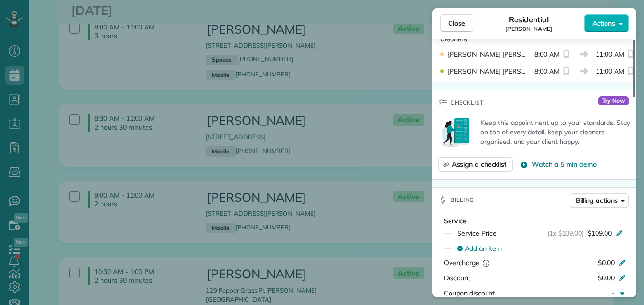
drag, startPoint x: 633, startPoint y: 76, endPoint x: 646, endPoint y: 148, distance: 72.3
click at [636, 97] on div at bounding box center [634, 68] width 3 height 57
click at [462, 19] on span "Close" at bounding box center [456, 23] width 17 height 9
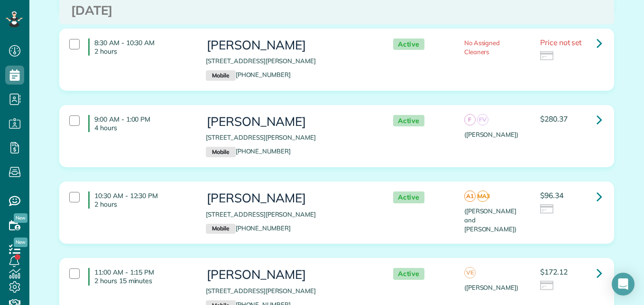
scroll to position [1456, 0]
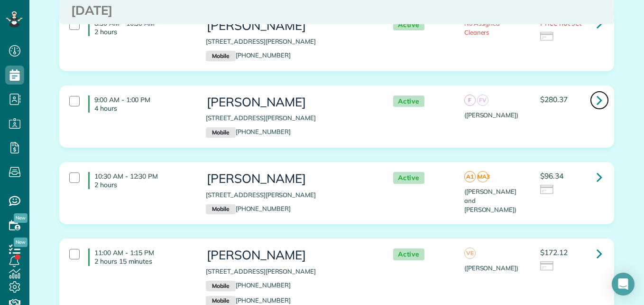
click at [600, 91] on link at bounding box center [599, 100] width 19 height 19
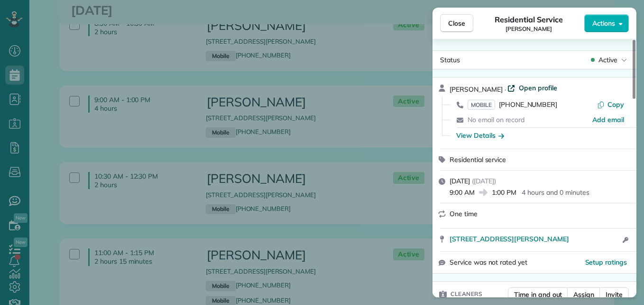
click at [531, 86] on span "Open profile" at bounding box center [538, 87] width 38 height 9
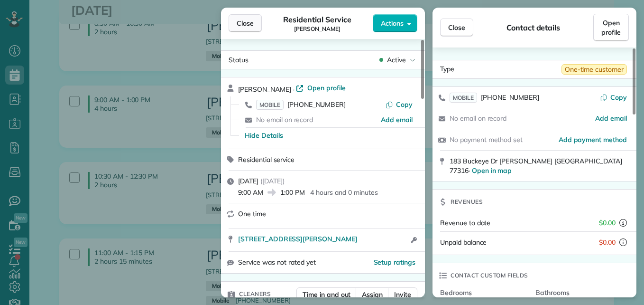
click at [245, 23] on span "Close" at bounding box center [245, 23] width 17 height 9
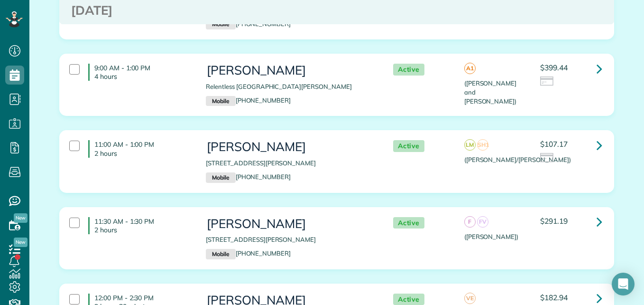
scroll to position [2397, 0]
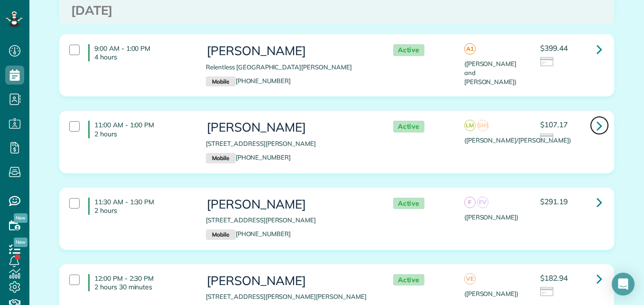
click at [598, 117] on icon at bounding box center [600, 125] width 6 height 17
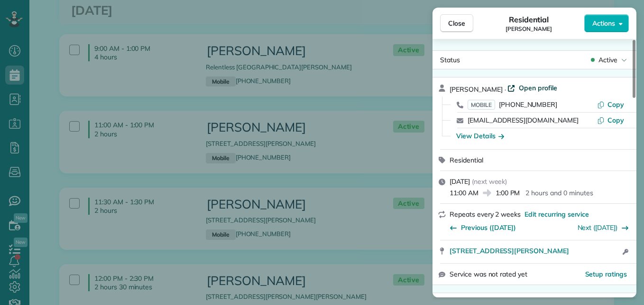
click at [531, 86] on span "Open profile" at bounding box center [538, 87] width 38 height 9
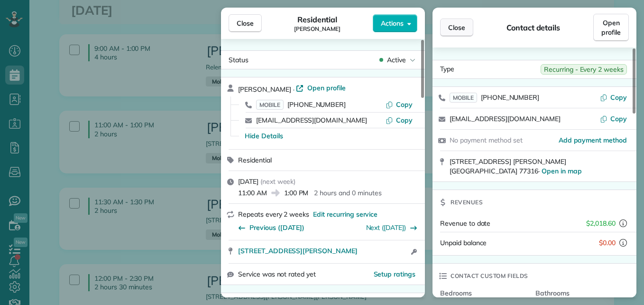
click at [458, 23] on span "Close" at bounding box center [456, 27] width 17 height 9
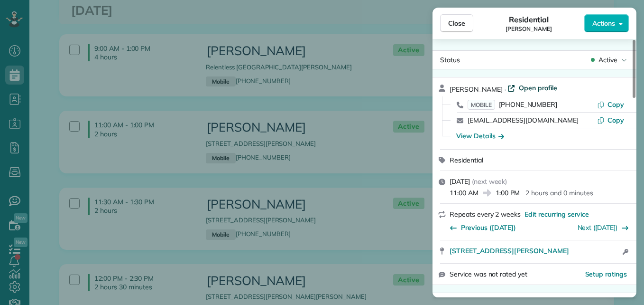
click at [524, 87] on span "Open profile" at bounding box center [538, 87] width 38 height 9
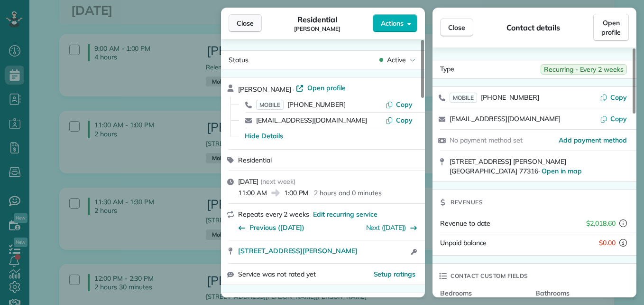
click at [236, 21] on button "Close" at bounding box center [245, 23] width 33 height 18
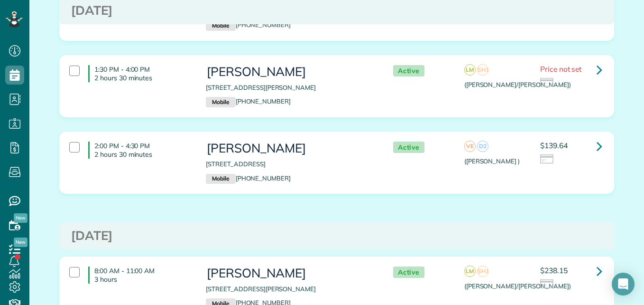
scroll to position [2842, 0]
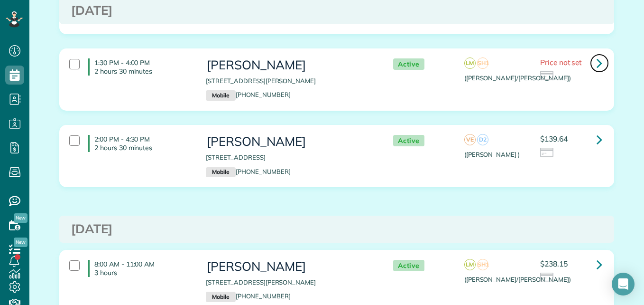
click at [597, 56] on icon at bounding box center [600, 63] width 6 height 17
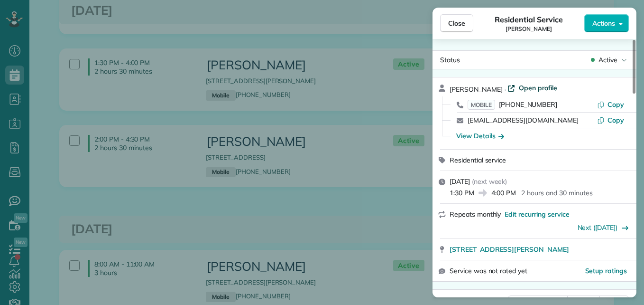
click at [534, 84] on span "Open profile" at bounding box center [538, 87] width 38 height 9
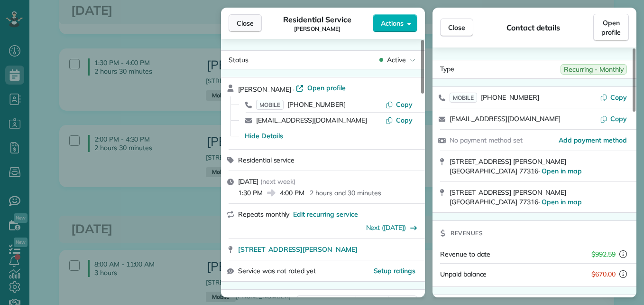
click at [238, 27] on span "Close" at bounding box center [245, 23] width 17 height 9
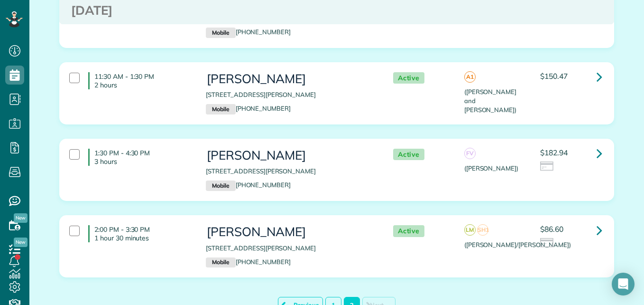
scroll to position [3433, 0]
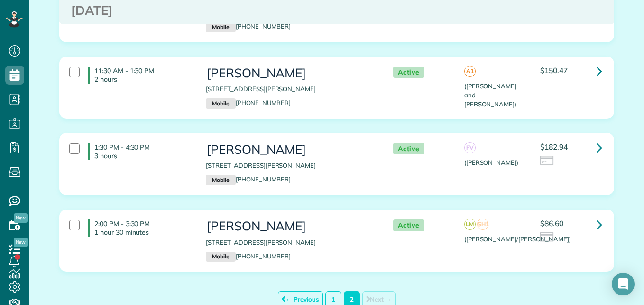
click at [457, 143] on div "FV (Flor y Francisca)" at bounding box center [495, 155] width 76 height 24
click at [157, 133] on div "1:30 PM - 4:30 PM 3 hours Amber Iker 109 Hunter Hollow Place Montgomery TX 7731…" at bounding box center [337, 163] width 554 height 61
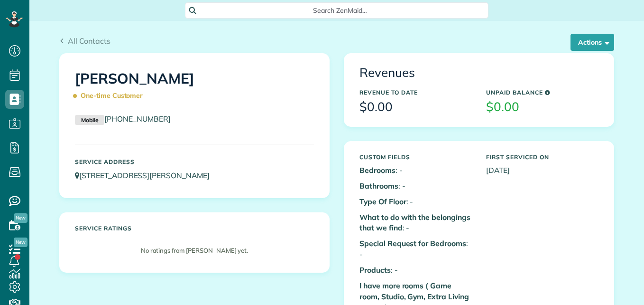
scroll to position [4, 4]
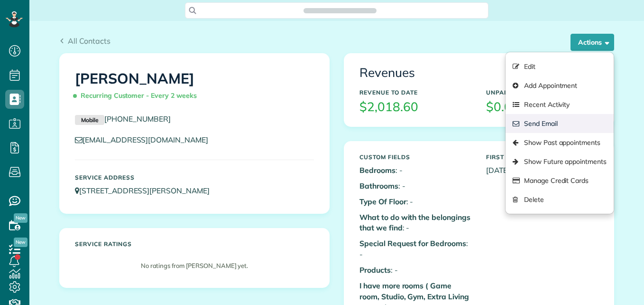
scroll to position [4, 4]
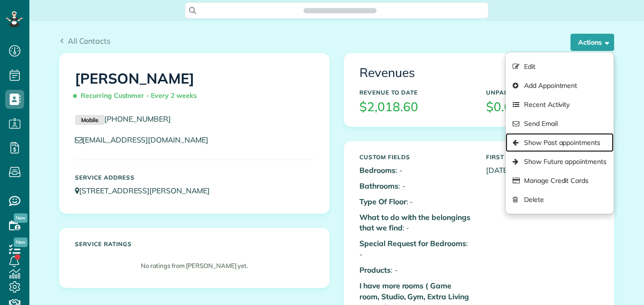
click at [556, 142] on link "Show Past appointments" at bounding box center [560, 142] width 108 height 19
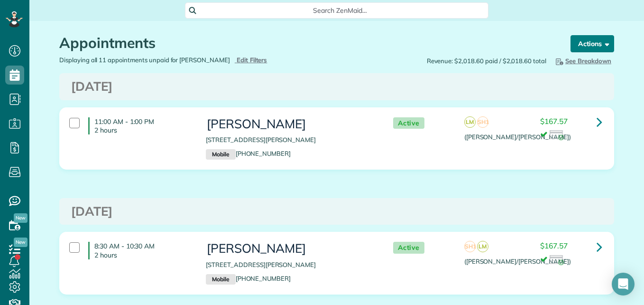
click at [590, 37] on button "Actions" at bounding box center [593, 43] width 44 height 17
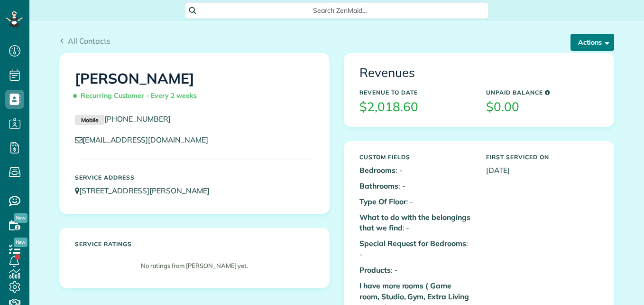
click at [588, 48] on button "Actions" at bounding box center [593, 42] width 44 height 17
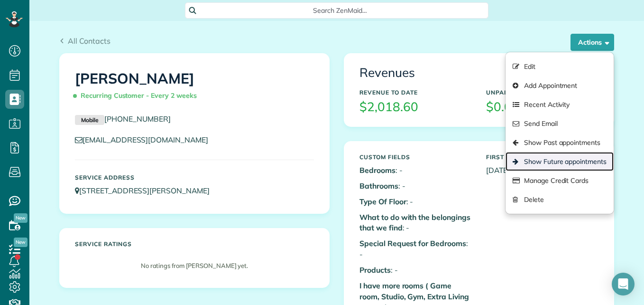
click at [545, 158] on link "Show Future appointments" at bounding box center [560, 161] width 108 height 19
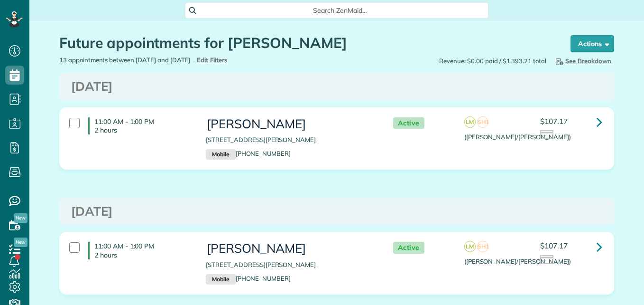
scroll to position [4, 4]
click at [597, 121] on icon at bounding box center [600, 121] width 6 height 17
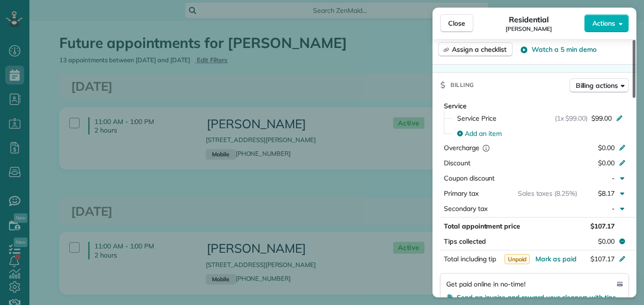
scroll to position [423, 0]
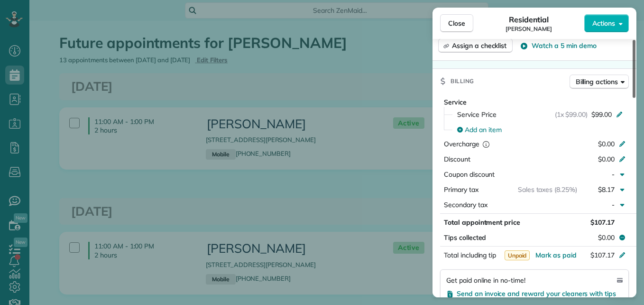
drag, startPoint x: 634, startPoint y: 80, endPoint x: 646, endPoint y: 176, distance: 96.1
click at [636, 98] on div at bounding box center [634, 69] width 3 height 58
click at [468, 21] on button "Close" at bounding box center [456, 23] width 33 height 18
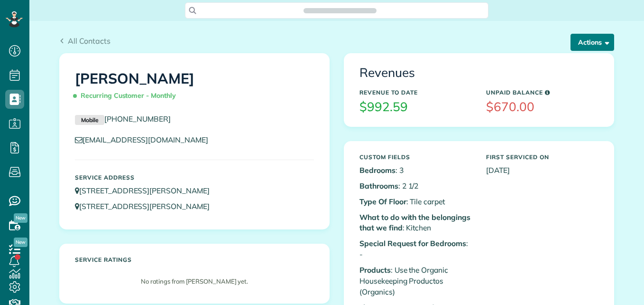
scroll to position [4, 4]
click at [583, 43] on button "Actions" at bounding box center [593, 42] width 44 height 17
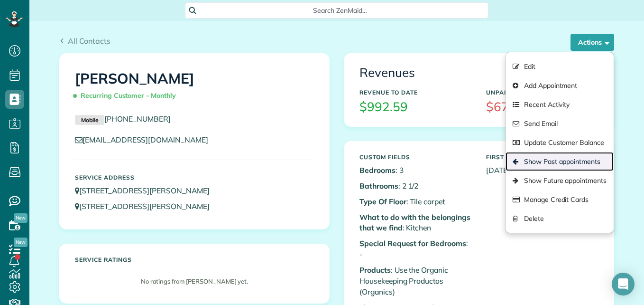
click at [540, 166] on link "Show Past appointments" at bounding box center [560, 161] width 108 height 19
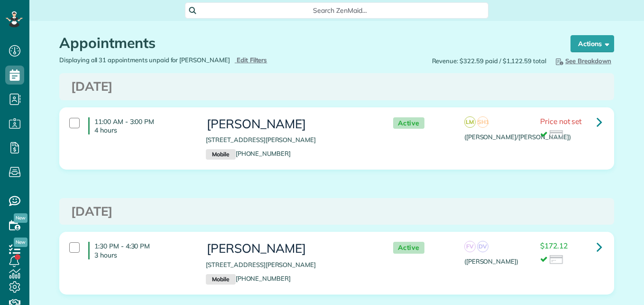
scroll to position [4, 4]
